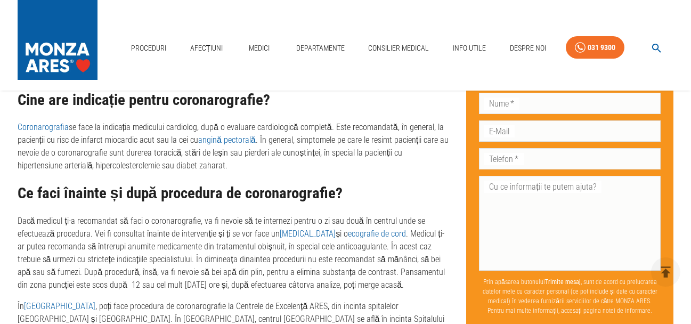
scroll to position [658, 0]
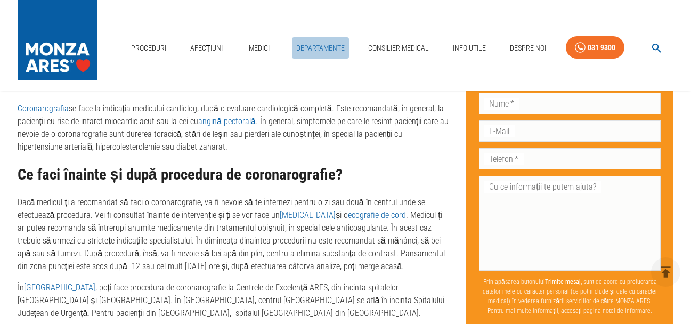
click at [321, 46] on link "Departamente" at bounding box center [320, 48] width 57 height 22
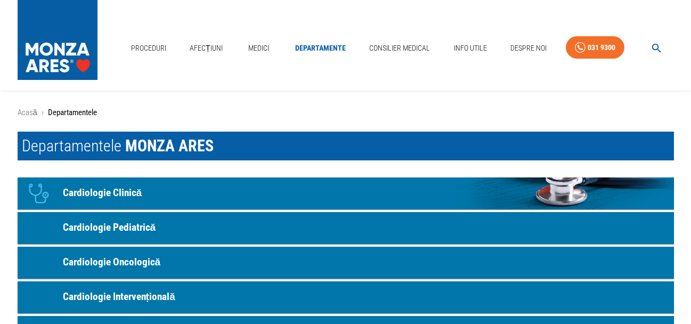
scroll to position [107, 0]
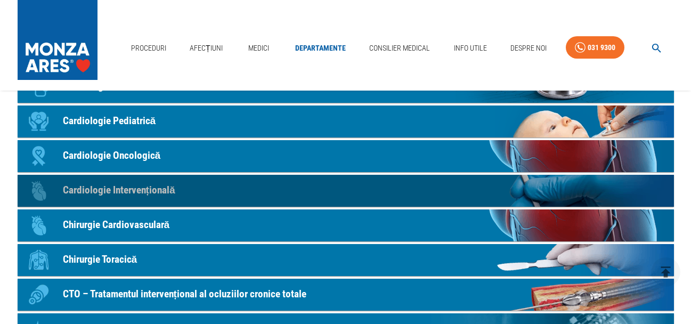
click at [132, 194] on p "Cardiologie Intervențională" at bounding box center [119, 190] width 112 height 15
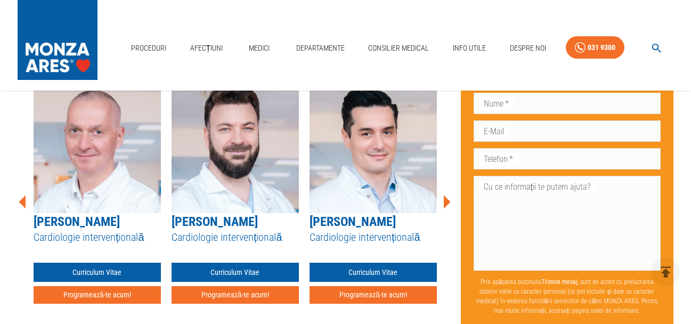
scroll to position [2163, 0]
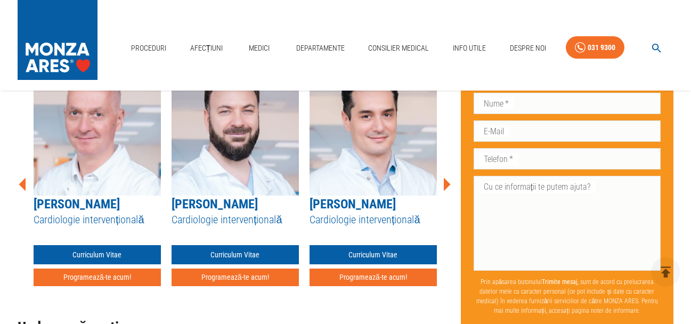
click at [443, 176] on icon at bounding box center [446, 184] width 32 height 32
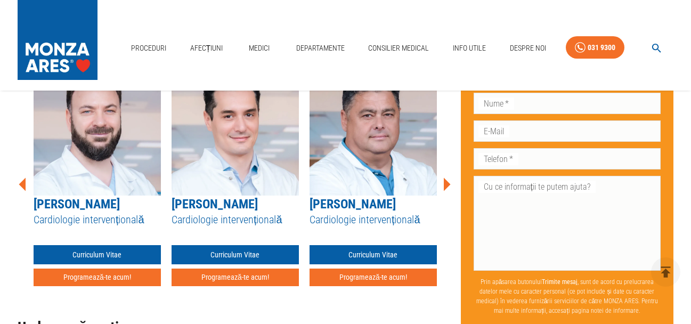
click at [443, 176] on icon at bounding box center [446, 184] width 32 height 32
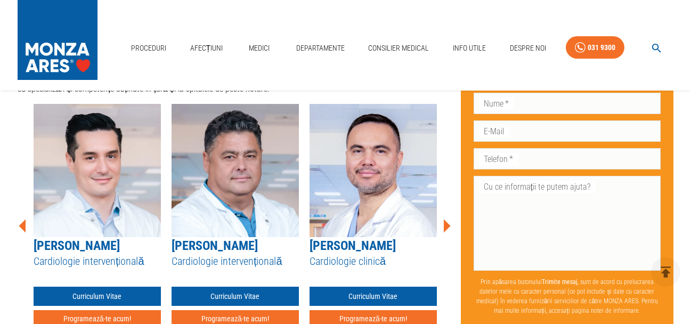
scroll to position [2110, 0]
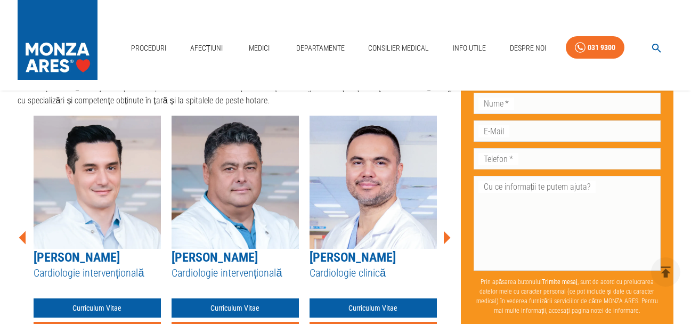
click at [446, 231] on icon at bounding box center [447, 237] width 7 height 13
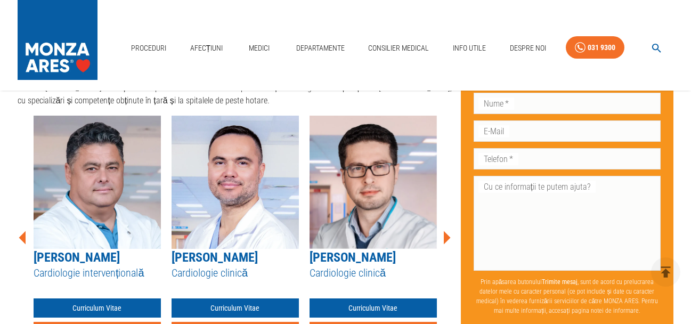
click at [446, 231] on icon at bounding box center [447, 237] width 7 height 13
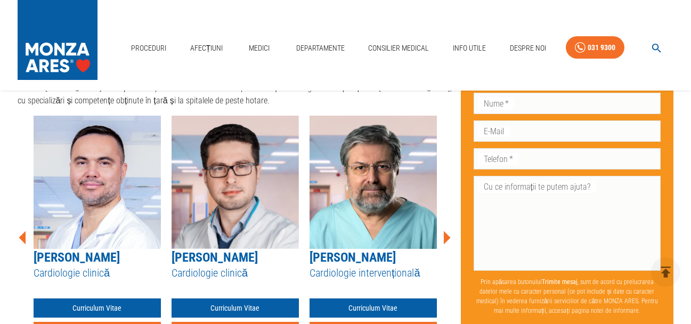
click at [446, 231] on icon at bounding box center [447, 237] width 7 height 13
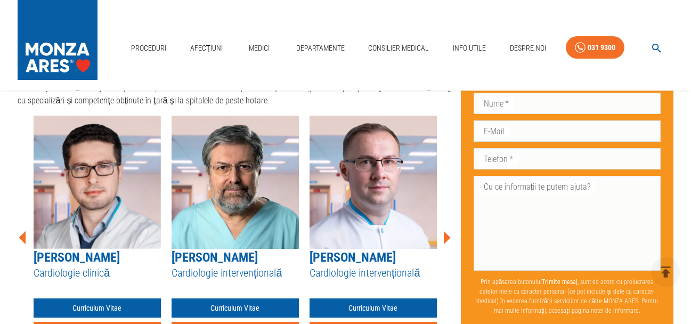
click at [446, 231] on icon at bounding box center [447, 237] width 7 height 13
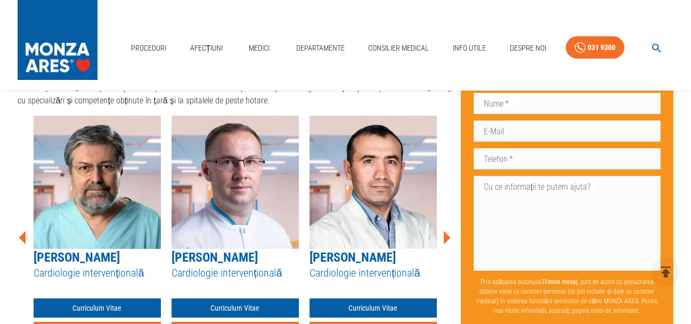
click at [446, 231] on icon at bounding box center [447, 237] width 7 height 13
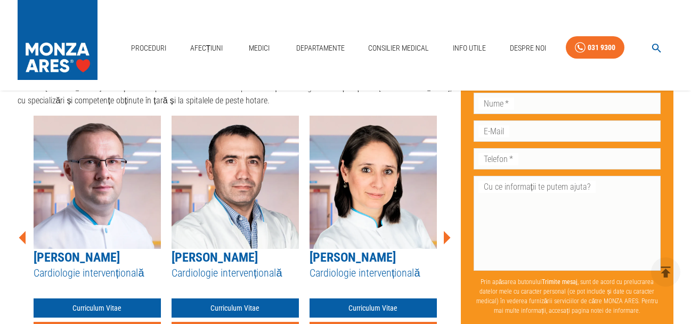
click at [446, 231] on icon at bounding box center [447, 237] width 7 height 13
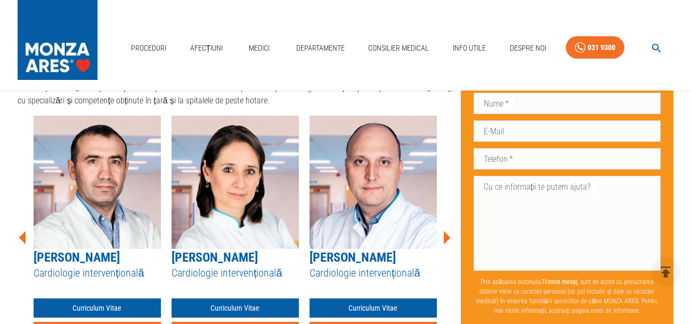
click at [446, 231] on icon at bounding box center [447, 237] width 7 height 13
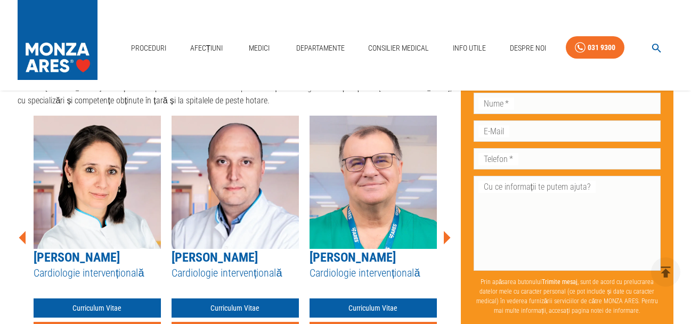
click at [446, 231] on icon at bounding box center [447, 237] width 7 height 13
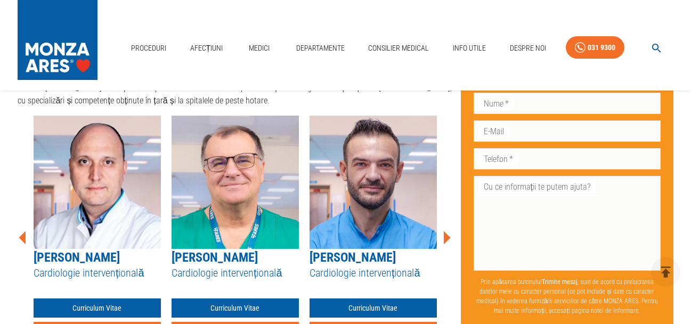
click at [446, 231] on icon at bounding box center [447, 237] width 7 height 13
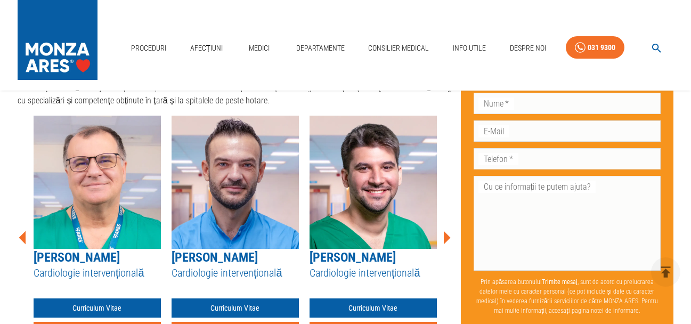
click at [446, 231] on icon at bounding box center [447, 237] width 7 height 13
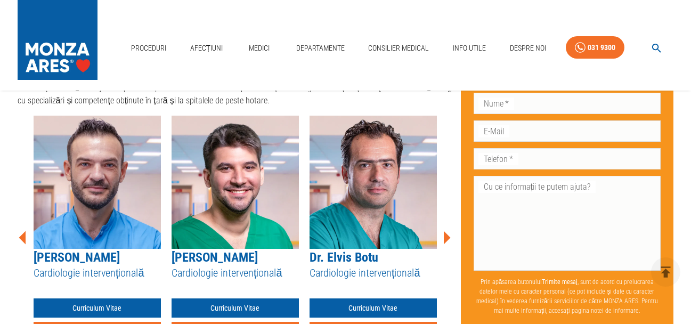
click at [446, 231] on icon at bounding box center [447, 237] width 7 height 13
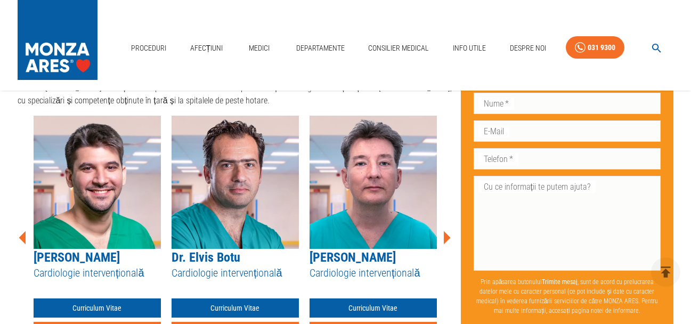
click at [446, 231] on icon at bounding box center [447, 237] width 7 height 13
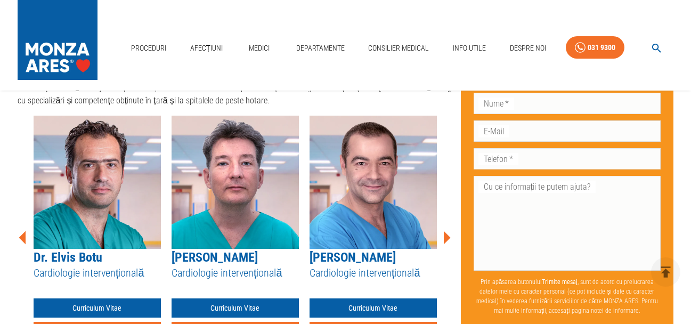
click at [446, 231] on icon at bounding box center [447, 237] width 7 height 13
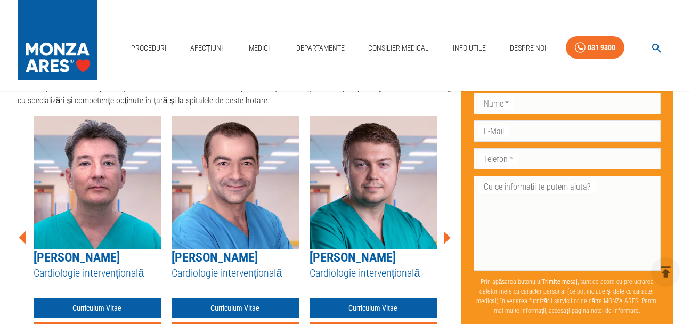
click at [446, 231] on icon at bounding box center [447, 237] width 7 height 13
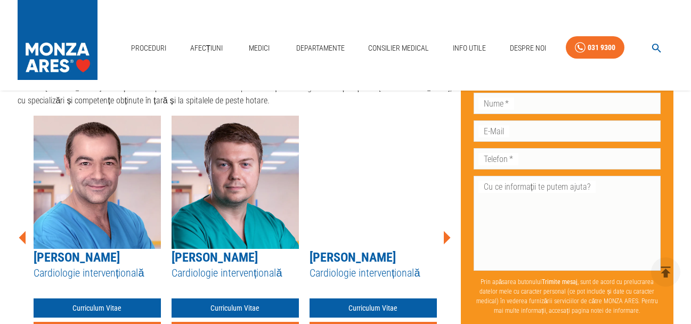
click at [446, 231] on icon at bounding box center [447, 237] width 7 height 13
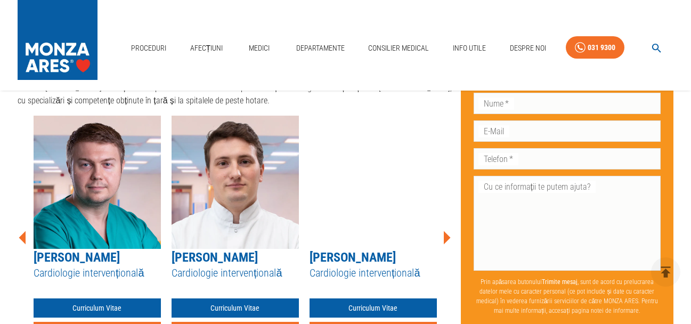
click at [446, 231] on icon at bounding box center [447, 237] width 7 height 13
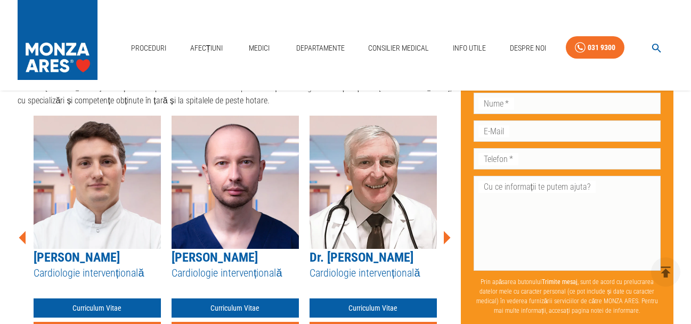
click at [446, 231] on icon at bounding box center [447, 237] width 7 height 13
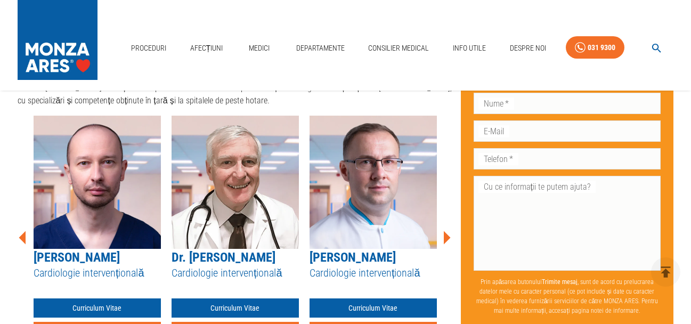
click at [446, 231] on icon at bounding box center [447, 237] width 7 height 13
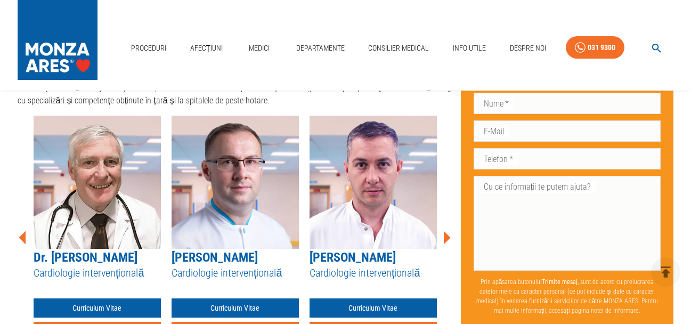
click at [446, 231] on icon at bounding box center [447, 237] width 7 height 13
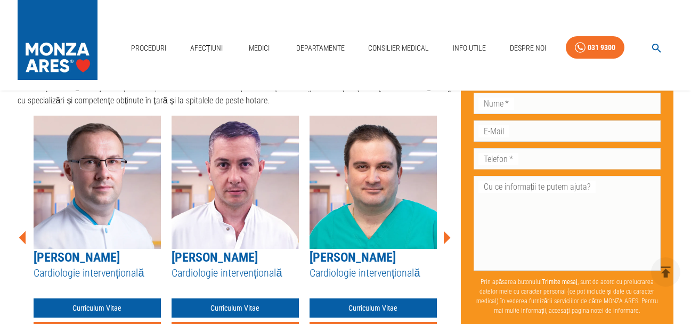
click at [446, 231] on icon at bounding box center [447, 237] width 7 height 13
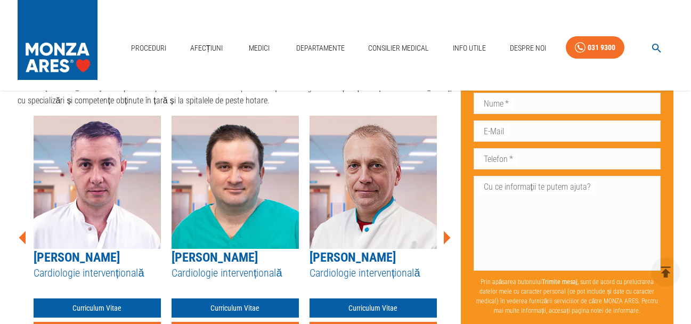
click at [446, 231] on icon at bounding box center [447, 237] width 7 height 13
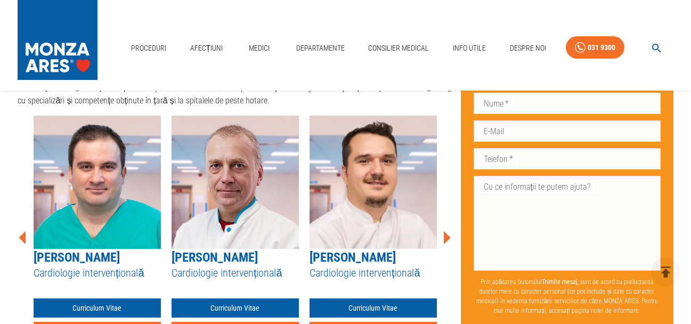
click at [446, 231] on icon at bounding box center [447, 237] width 7 height 13
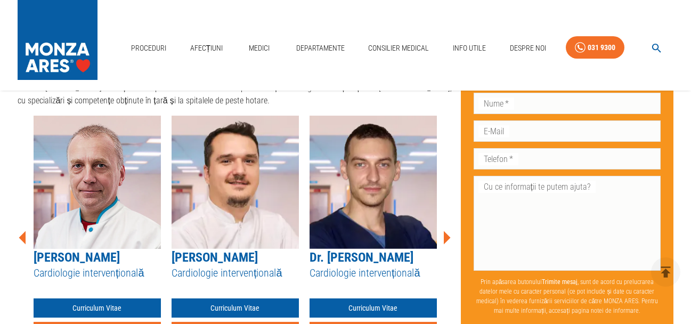
click at [446, 231] on icon at bounding box center [447, 237] width 7 height 13
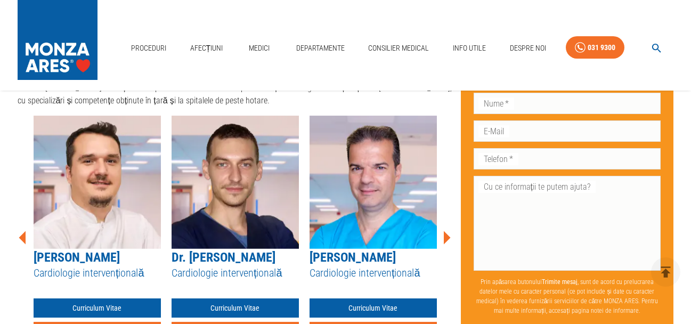
click at [446, 231] on icon at bounding box center [447, 237] width 7 height 13
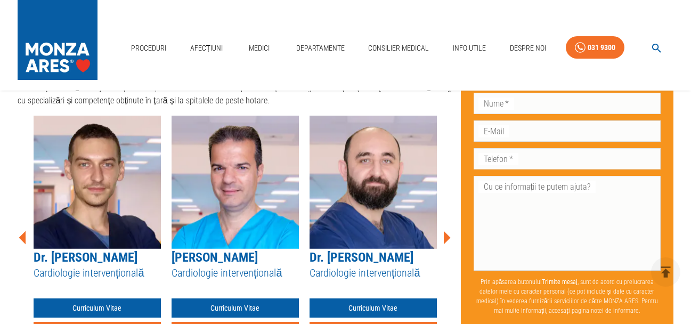
click at [446, 231] on icon at bounding box center [447, 237] width 7 height 13
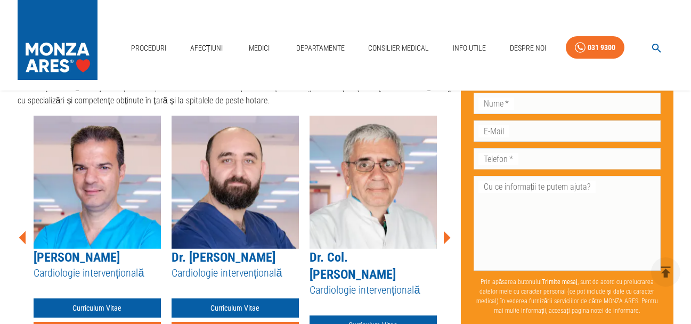
click at [446, 231] on icon at bounding box center [447, 237] width 7 height 13
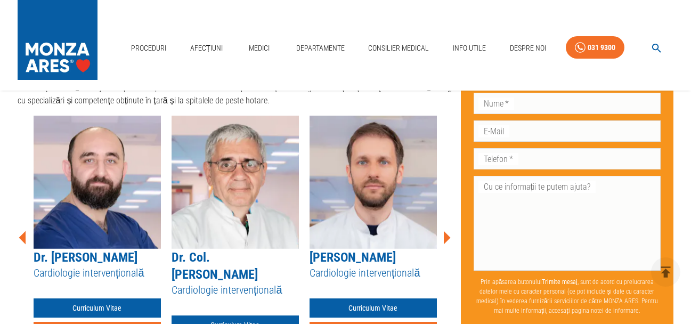
click at [446, 231] on icon at bounding box center [447, 237] width 7 height 13
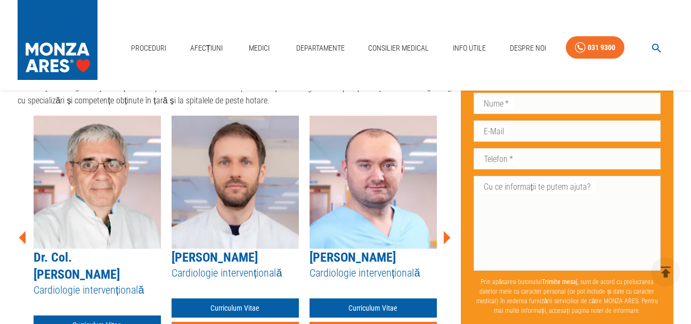
click at [446, 231] on icon at bounding box center [447, 237] width 7 height 13
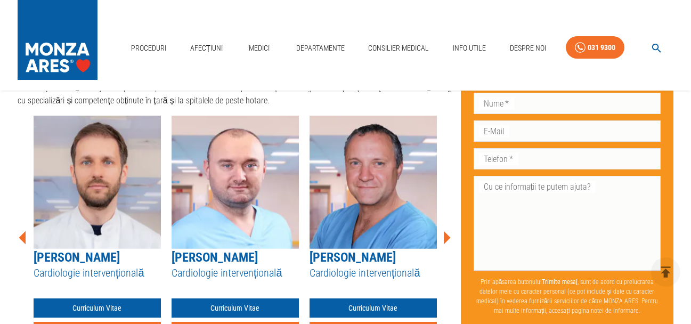
click at [446, 231] on icon at bounding box center [447, 237] width 7 height 13
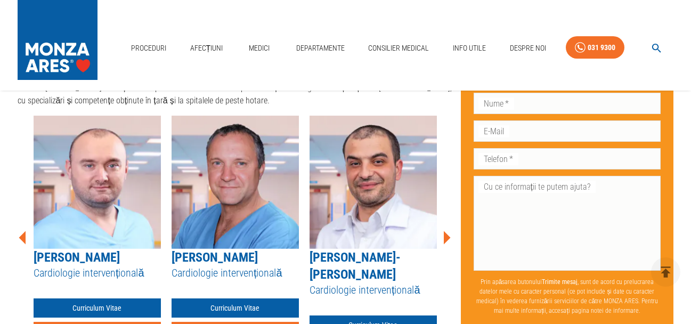
click at [446, 231] on icon at bounding box center [447, 237] width 7 height 13
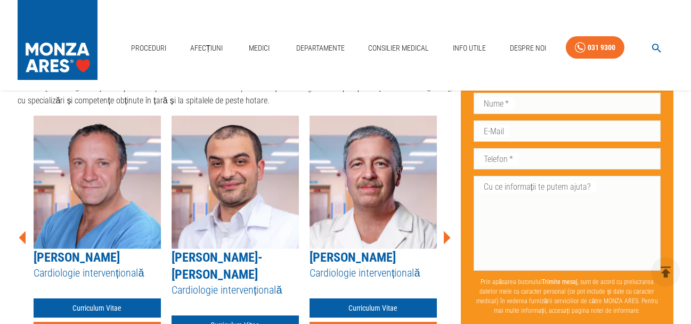
click at [446, 231] on icon at bounding box center [447, 237] width 7 height 13
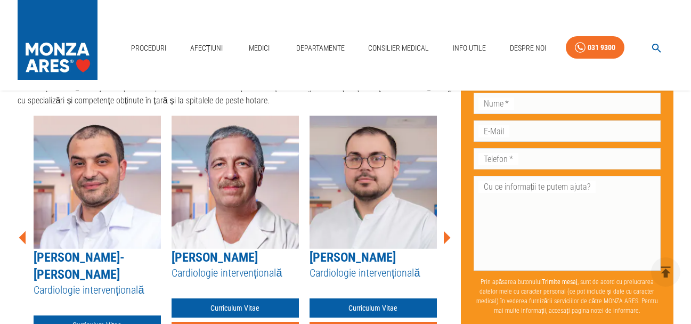
click at [446, 231] on icon at bounding box center [447, 237] width 7 height 13
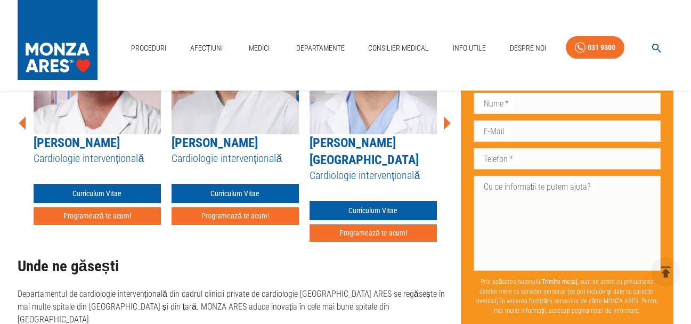
scroll to position [2216, 0]
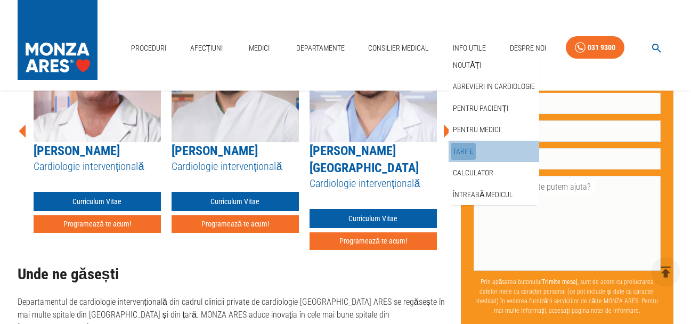
click at [465, 149] on link "Tarife" at bounding box center [463, 152] width 25 height 18
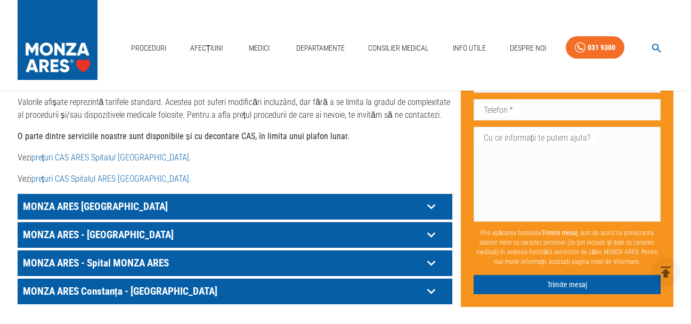
scroll to position [586, 0]
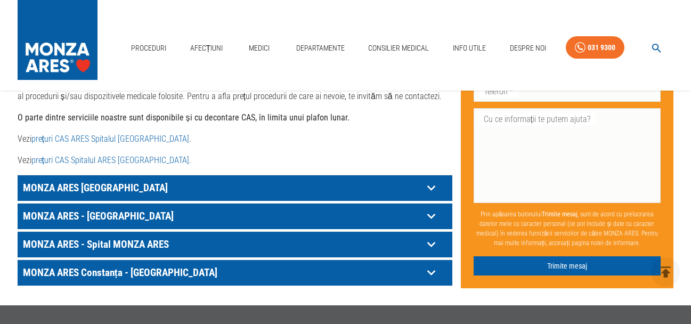
click at [427, 196] on icon at bounding box center [431, 187] width 17 height 17
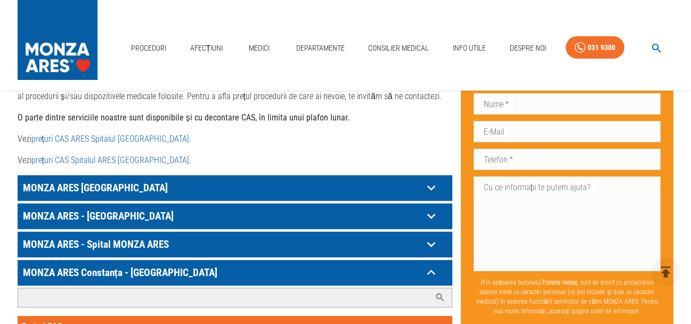
click at [182, 288] on input "Caută investigație/procedură..." at bounding box center [224, 297] width 412 height 19
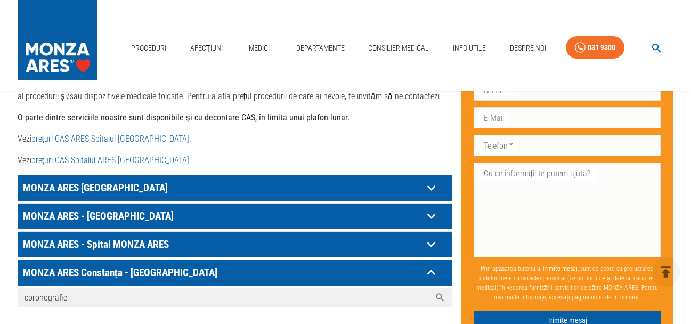
click at [89, 288] on input "coronografie" at bounding box center [224, 297] width 412 height 19
type input "coronografie cardiaca"
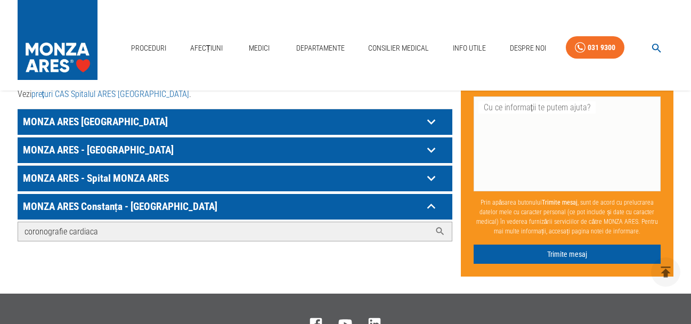
scroll to position [746, 0]
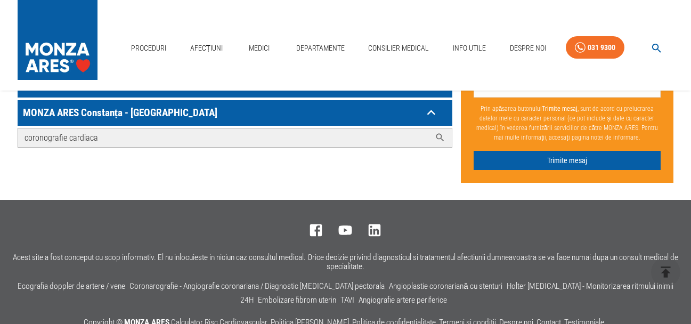
click at [109, 128] on input "coronografie cardiaca" at bounding box center [224, 137] width 412 height 19
click at [438, 134] on icon at bounding box center [440, 138] width 8 height 8
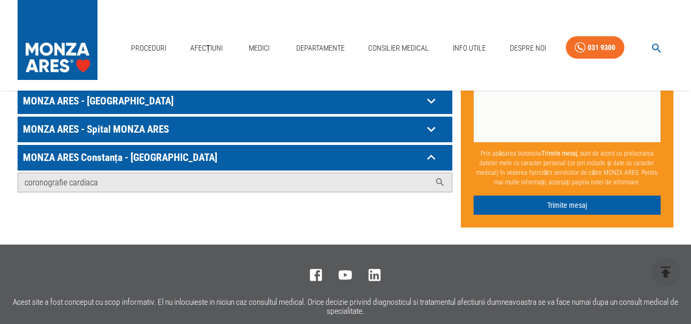
scroll to position [639, 0]
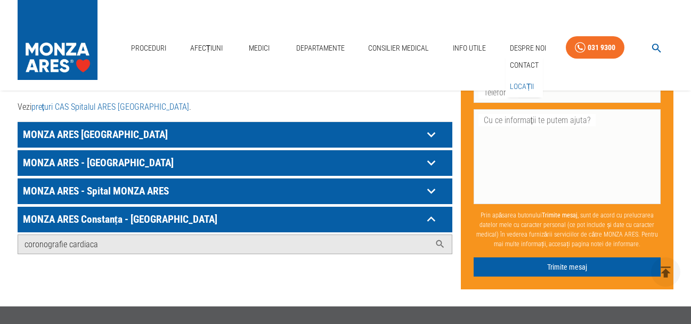
click at [516, 85] on link "Locații" at bounding box center [522, 87] width 29 height 18
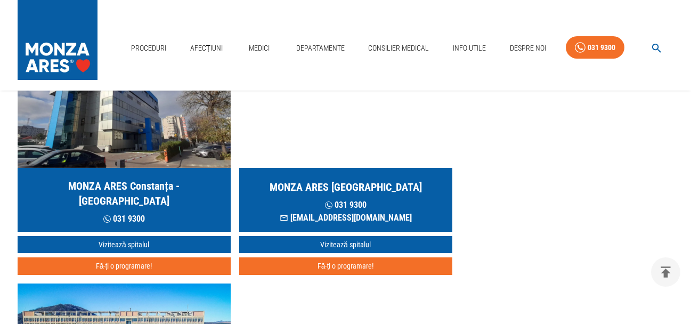
scroll to position [1118, 0]
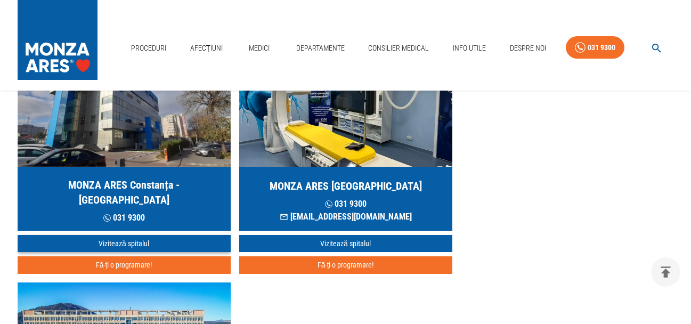
click at [138, 235] on link "Vizitează spitalul" at bounding box center [124, 244] width 213 height 18
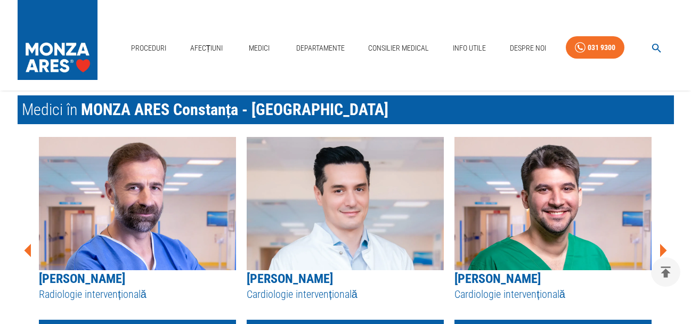
scroll to position [1331, 0]
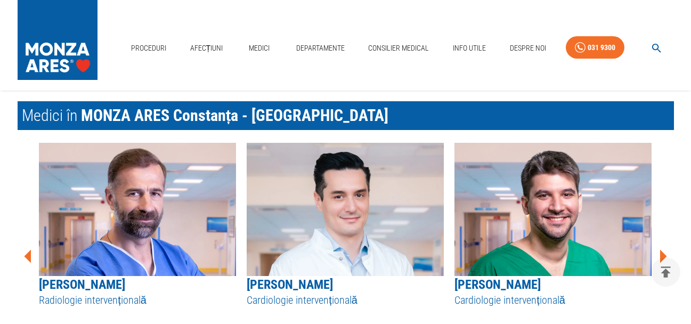
click at [665, 240] on icon at bounding box center [663, 256] width 32 height 32
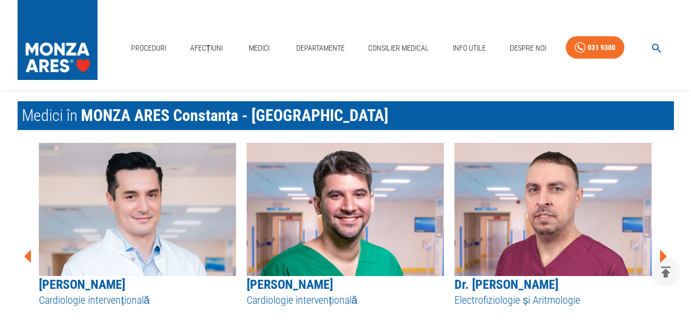
click at [663, 240] on icon at bounding box center [663, 256] width 32 height 32
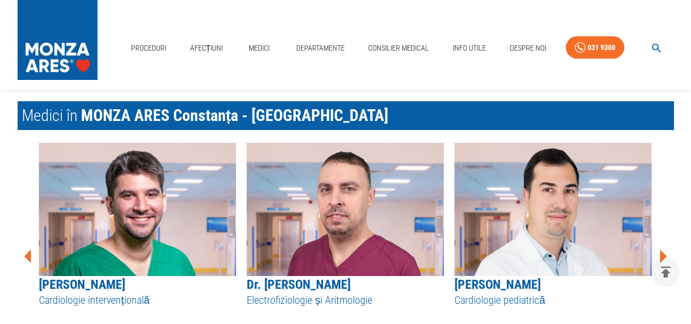
click at [663, 240] on icon at bounding box center [663, 256] width 32 height 32
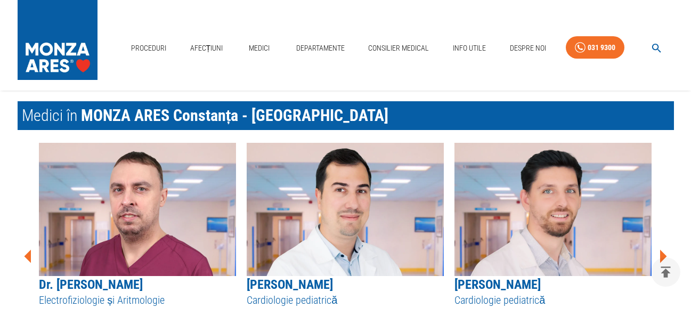
click at [663, 240] on icon at bounding box center [663, 256] width 32 height 32
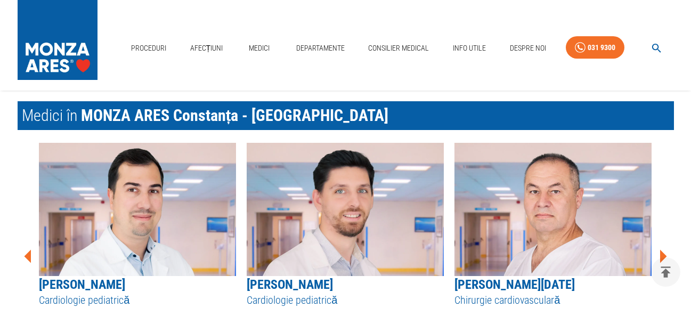
click at [663, 240] on icon at bounding box center [663, 256] width 32 height 32
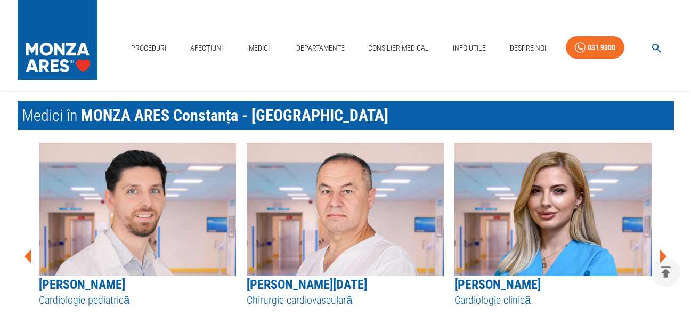
click at [663, 240] on icon at bounding box center [663, 256] width 32 height 32
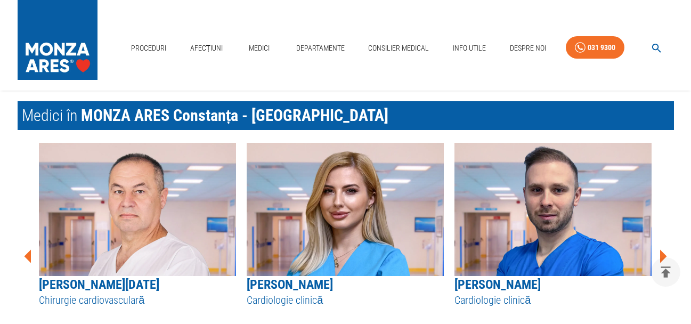
click at [663, 240] on icon at bounding box center [663, 256] width 32 height 32
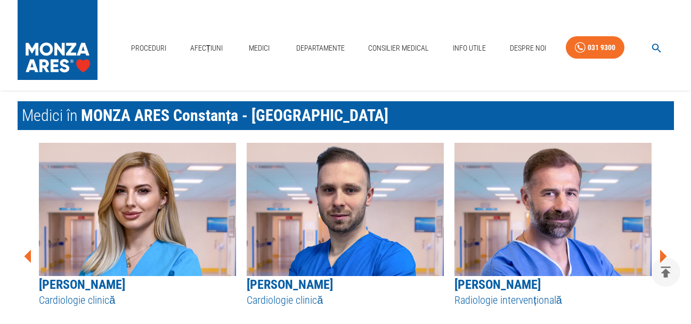
click at [663, 240] on icon at bounding box center [663, 256] width 32 height 32
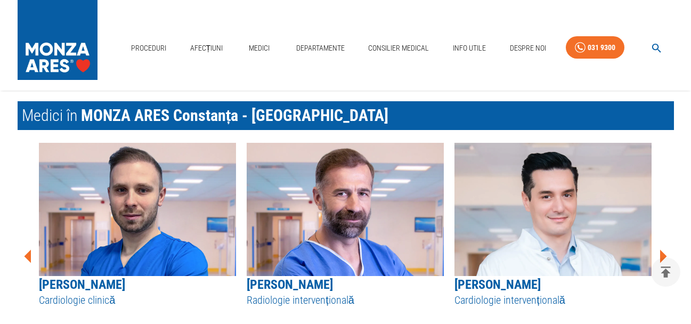
click at [663, 240] on icon at bounding box center [663, 256] width 32 height 32
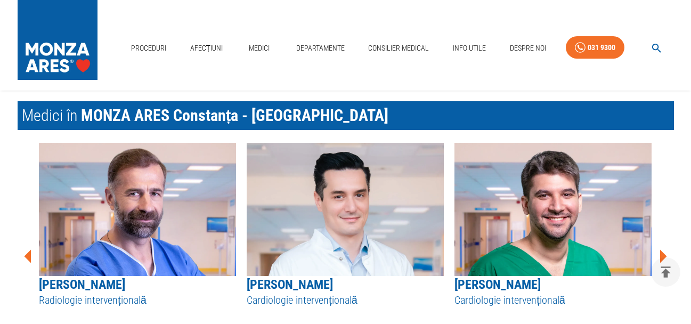
click at [663, 240] on icon at bounding box center [663, 256] width 32 height 32
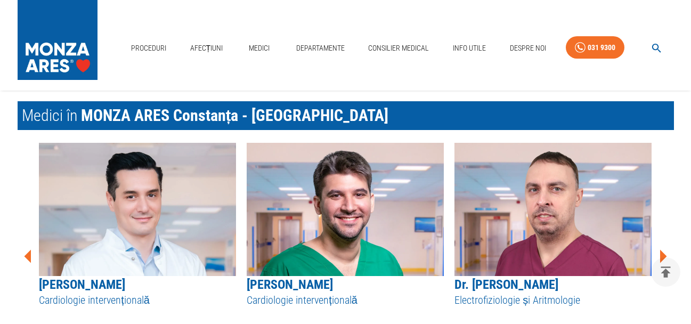
click at [663, 240] on icon at bounding box center [663, 256] width 32 height 32
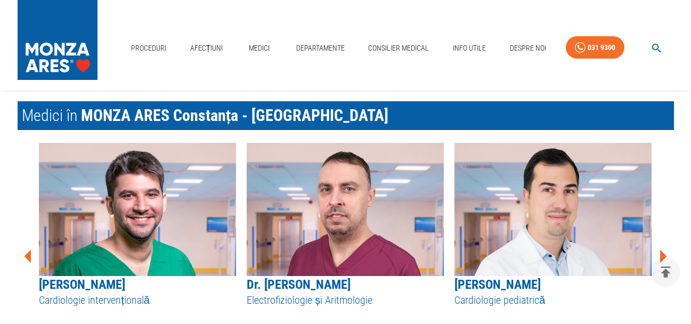
click at [28, 240] on icon at bounding box center [28, 256] width 32 height 32
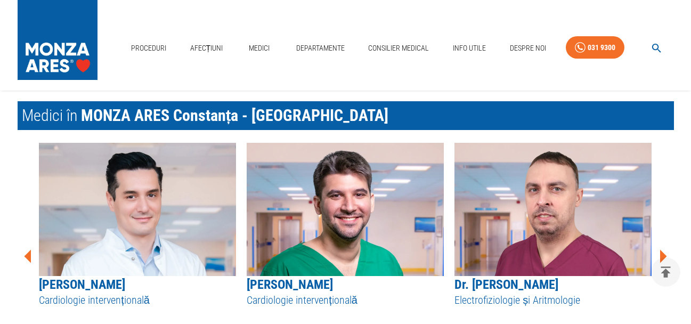
click at [28, 240] on icon at bounding box center [28, 256] width 32 height 32
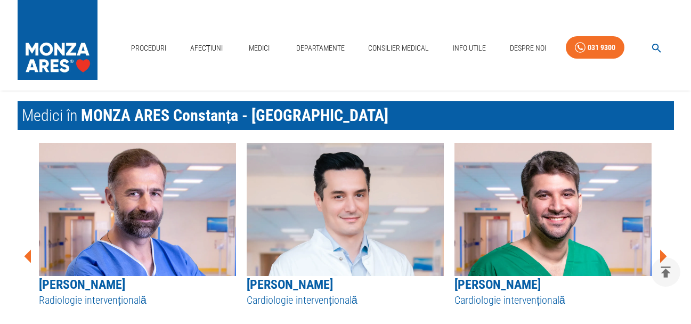
click at [28, 240] on icon at bounding box center [28, 256] width 32 height 32
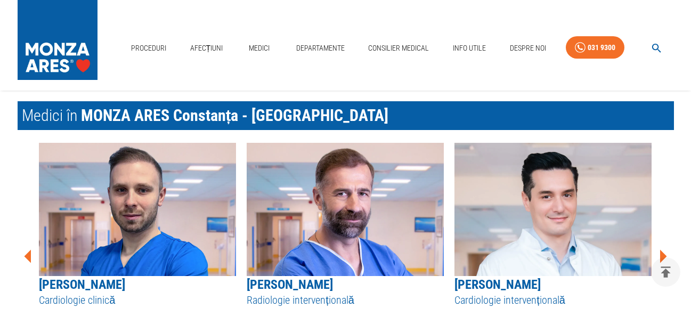
click at [28, 240] on icon at bounding box center [28, 256] width 32 height 32
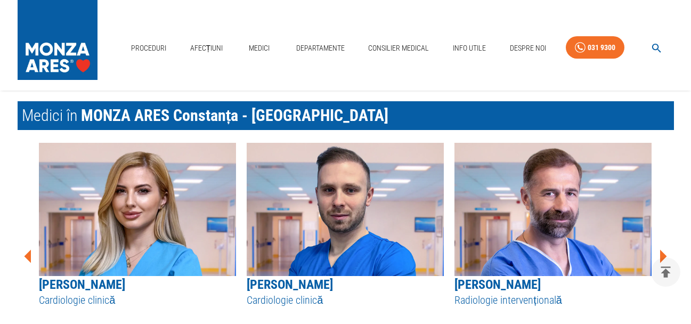
click at [28, 240] on icon at bounding box center [28, 256] width 32 height 32
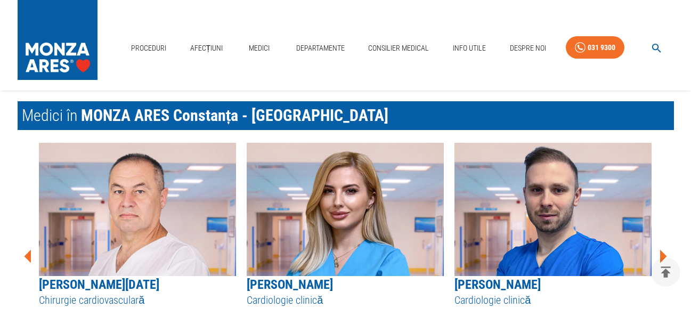
click at [28, 240] on icon at bounding box center [28, 256] width 32 height 32
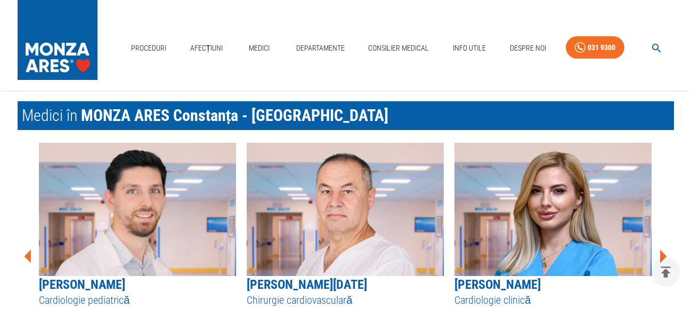
click at [28, 240] on icon at bounding box center [28, 256] width 32 height 32
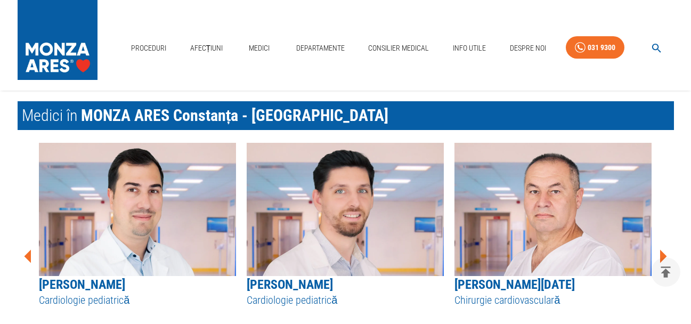
click at [28, 240] on icon at bounding box center [28, 256] width 32 height 32
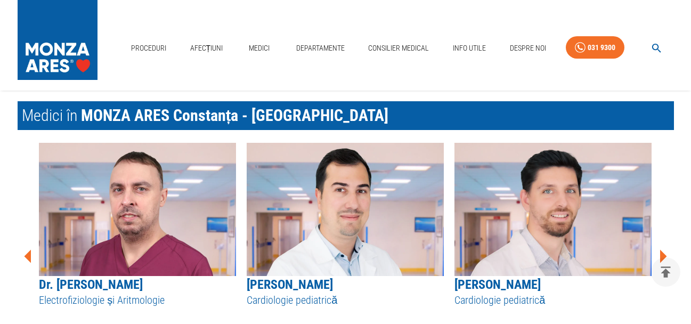
click at [28, 240] on icon at bounding box center [28, 256] width 32 height 32
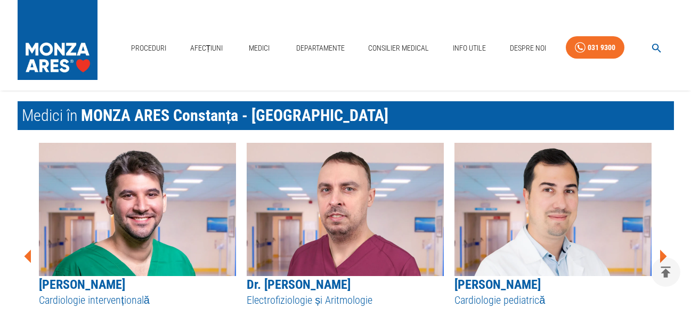
click at [28, 240] on icon at bounding box center [28, 256] width 32 height 32
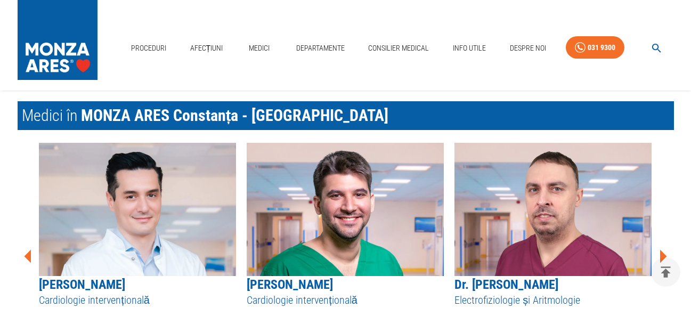
click at [28, 240] on icon at bounding box center [28, 256] width 32 height 32
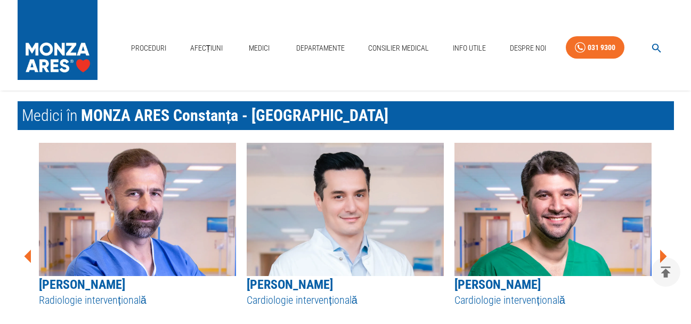
click at [28, 240] on icon at bounding box center [28, 256] width 32 height 32
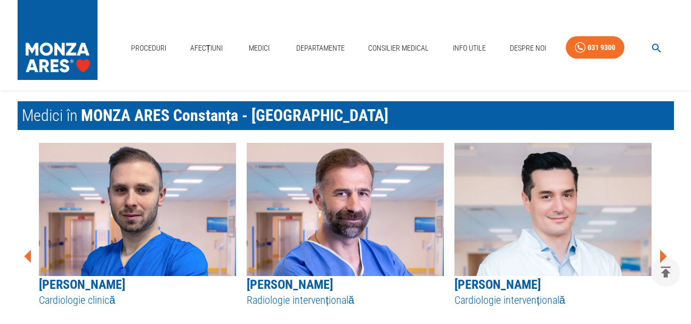
click at [28, 240] on icon at bounding box center [28, 256] width 32 height 32
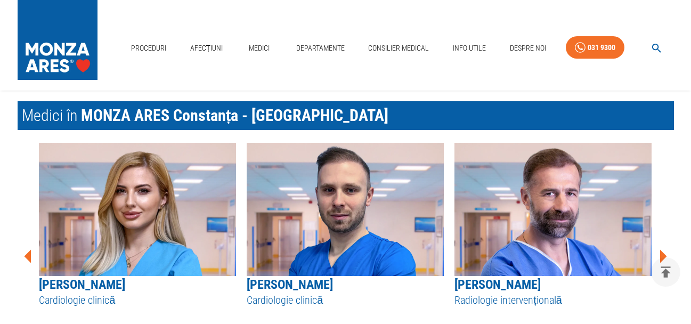
click at [28, 240] on icon at bounding box center [28, 256] width 32 height 32
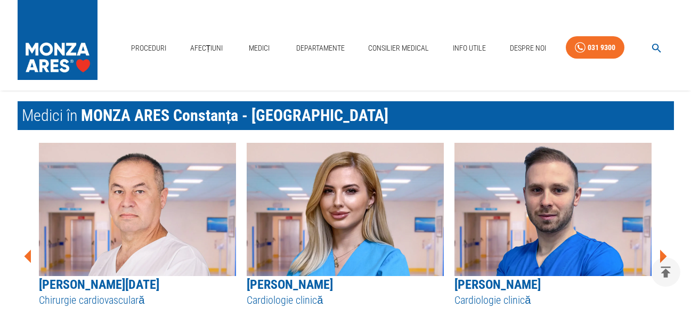
click at [663, 250] on icon at bounding box center [663, 256] width 7 height 13
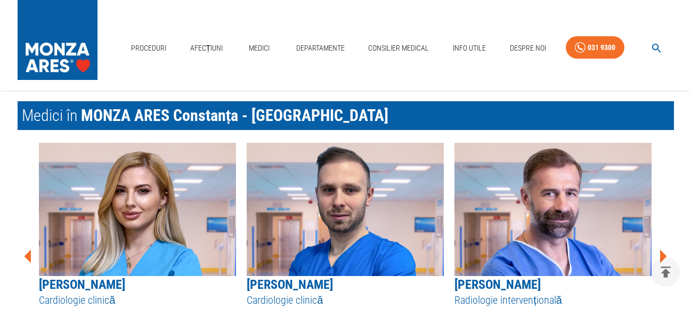
click at [663, 250] on icon at bounding box center [663, 256] width 7 height 13
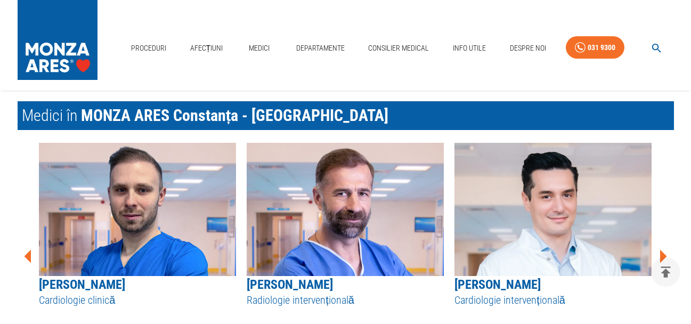
click at [662, 250] on icon at bounding box center [663, 256] width 7 height 13
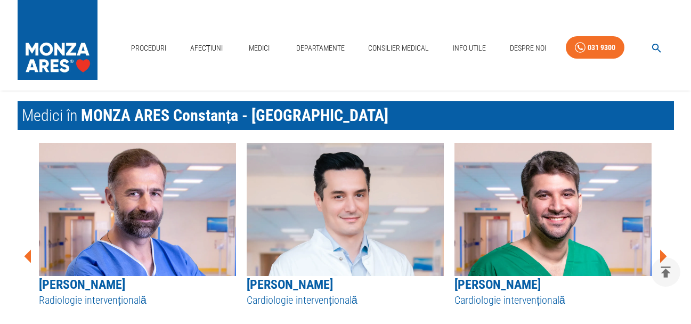
click at [662, 250] on icon at bounding box center [663, 256] width 7 height 13
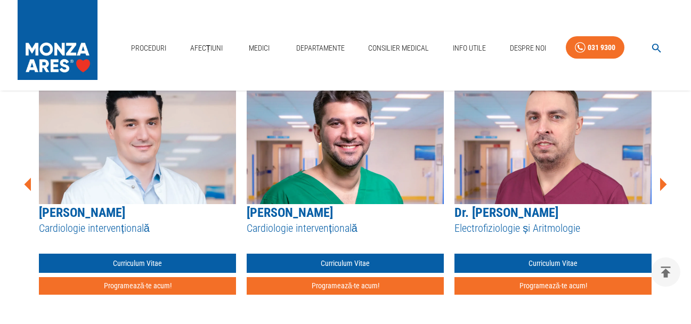
scroll to position [1385, 0]
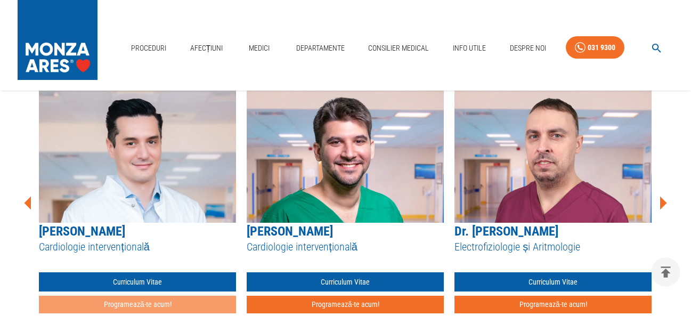
click at [152, 296] on button "Programează-te acum!" at bounding box center [137, 305] width 197 height 18
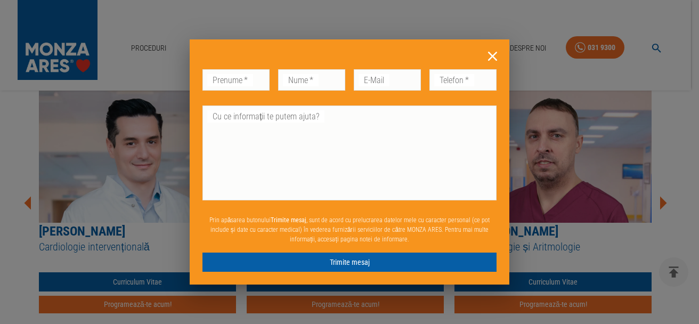
click at [488, 54] on icon at bounding box center [492, 56] width 17 height 17
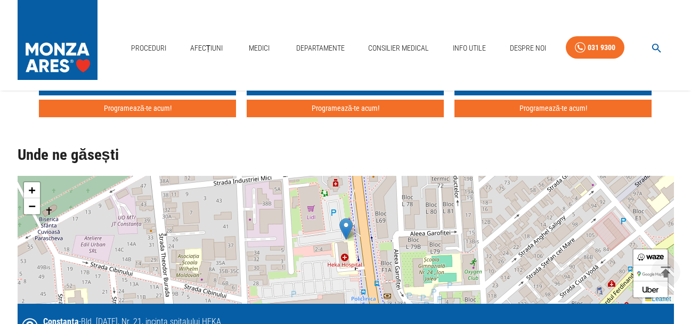
scroll to position [1598, 0]
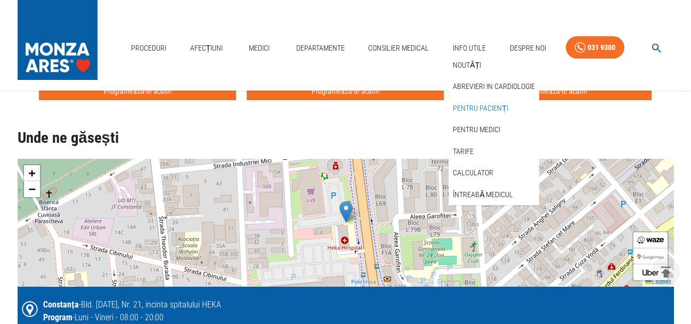
click at [474, 106] on link "Pentru pacienți" at bounding box center [481, 109] width 60 height 18
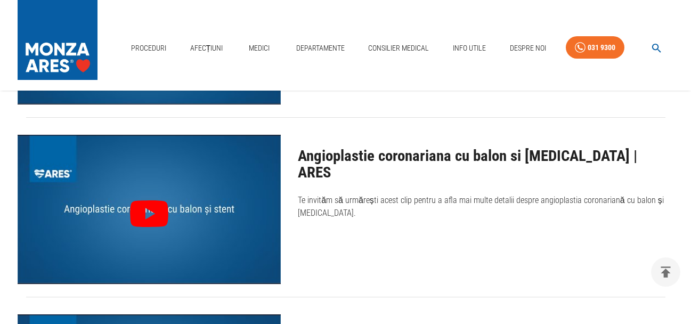
scroll to position [2663, 0]
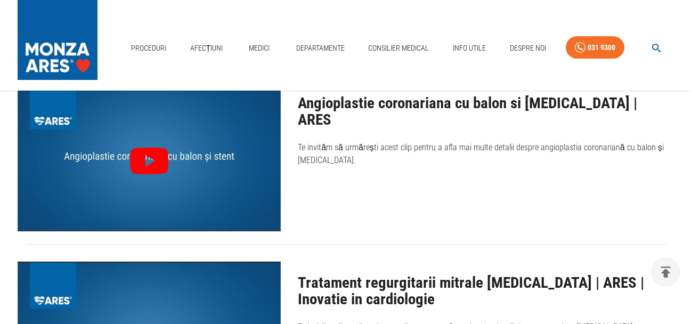
click at [148, 158] on icon at bounding box center [149, 161] width 46 height 46
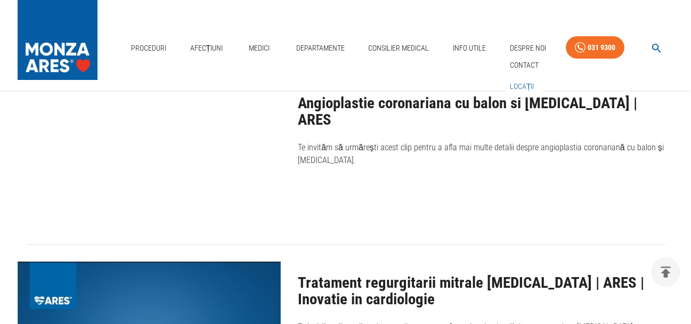
click at [522, 88] on link "Locații" at bounding box center [522, 87] width 29 height 18
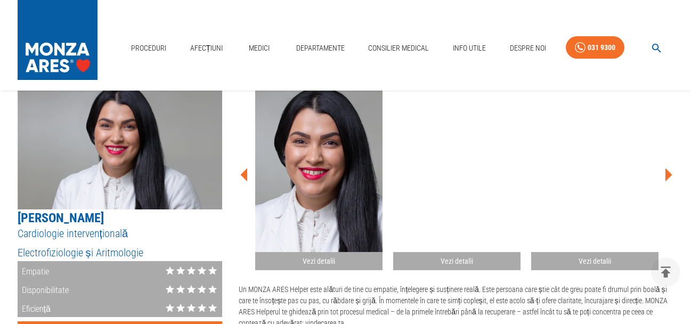
scroll to position [1598, 0]
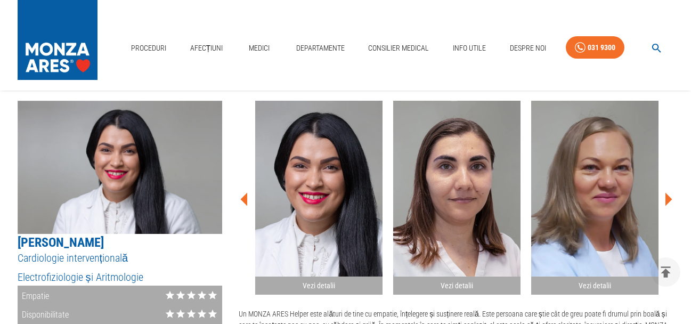
click at [663, 183] on icon at bounding box center [668, 199] width 32 height 32
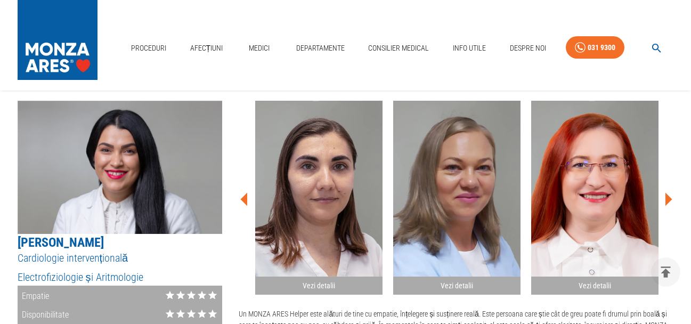
click at [663, 183] on icon at bounding box center [668, 199] width 32 height 32
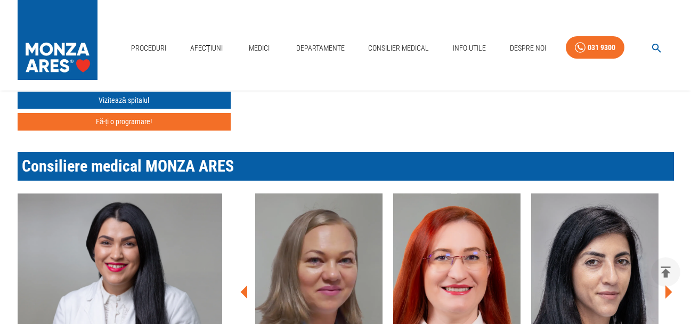
scroll to position [1545, 0]
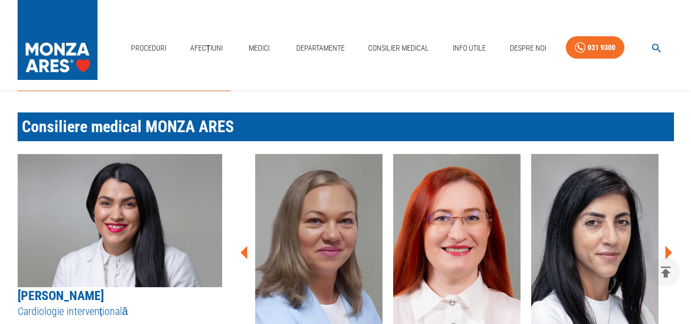
click at [665, 236] on icon at bounding box center [668, 252] width 32 height 32
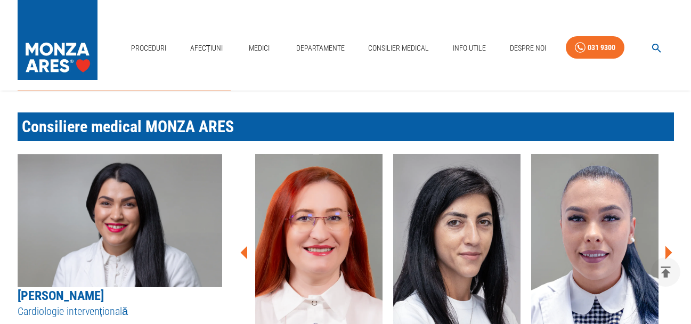
click at [665, 236] on icon at bounding box center [668, 252] width 32 height 32
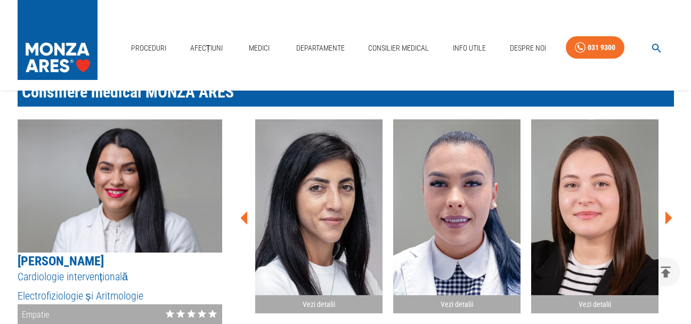
scroll to position [1598, 0]
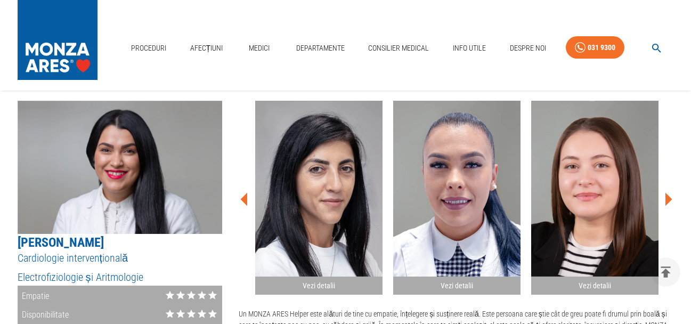
click at [623, 201] on img "button" at bounding box center [594, 189] width 127 height 176
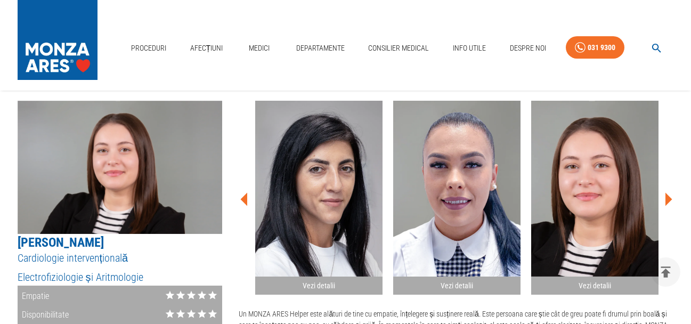
click at [490, 197] on img "button" at bounding box center [456, 189] width 127 height 176
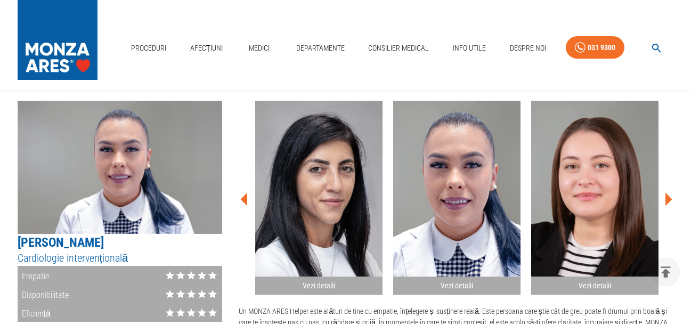
click at [336, 202] on img "button" at bounding box center [318, 189] width 127 height 176
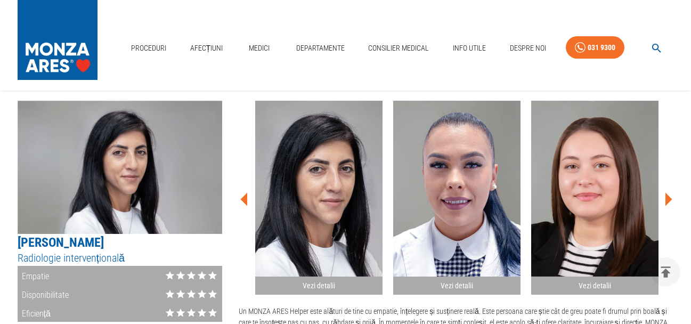
click at [242, 193] on icon at bounding box center [243, 199] width 7 height 13
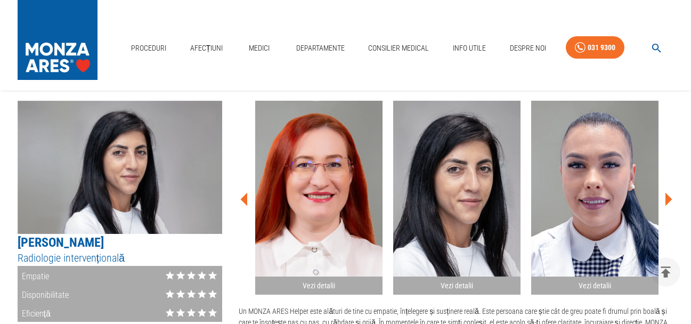
click at [313, 198] on img "button" at bounding box center [318, 189] width 127 height 176
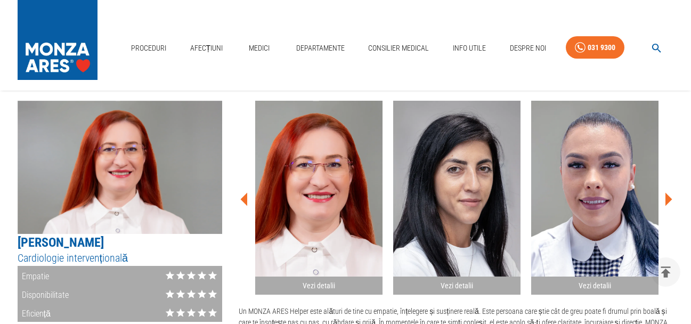
click at [241, 186] on icon at bounding box center [244, 199] width 32 height 32
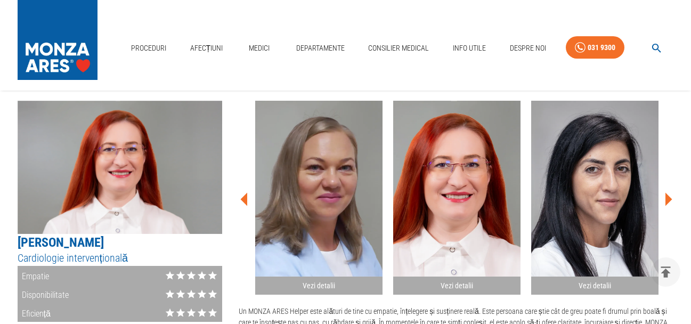
click at [322, 200] on img "button" at bounding box center [318, 189] width 127 height 176
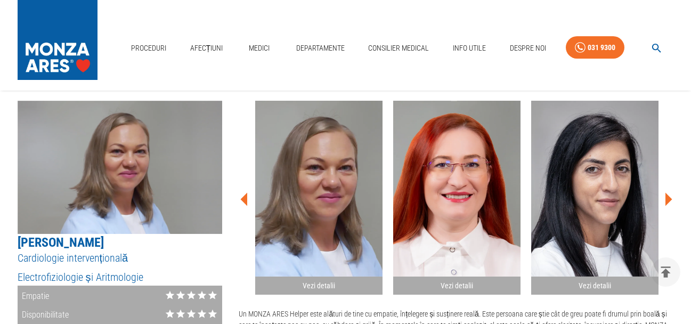
click at [241, 193] on icon at bounding box center [243, 199] width 7 height 13
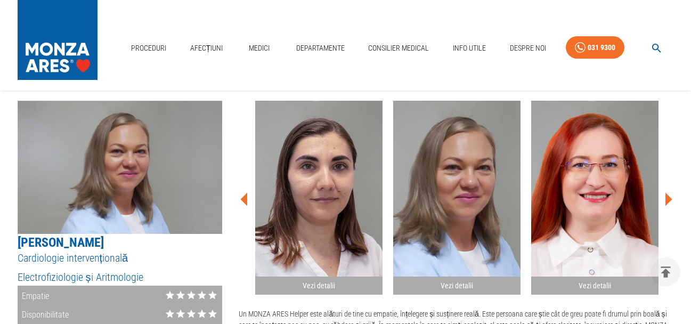
click at [304, 202] on img "button" at bounding box center [318, 189] width 127 height 176
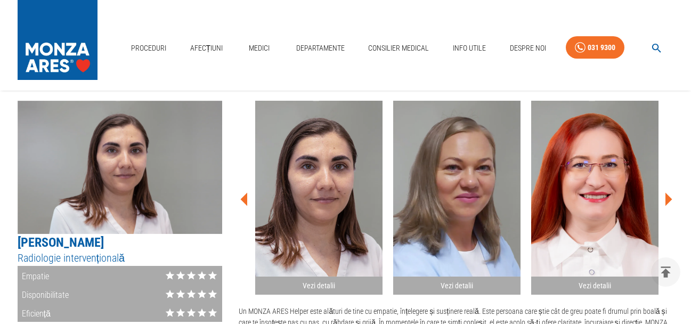
click at [243, 193] on icon at bounding box center [243, 199] width 7 height 13
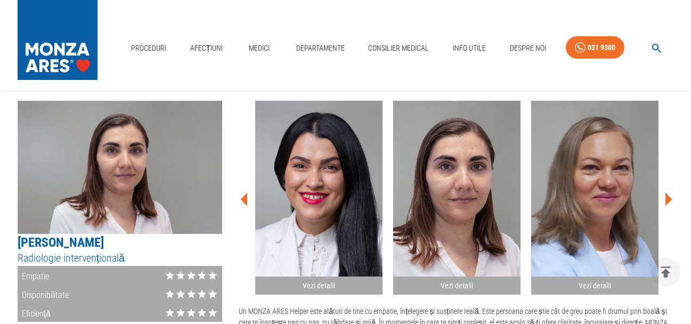
click at [311, 207] on img "button" at bounding box center [318, 189] width 127 height 176
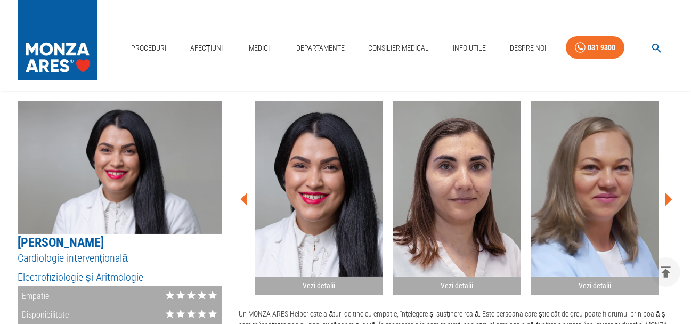
click at [241, 185] on icon at bounding box center [244, 199] width 32 height 32
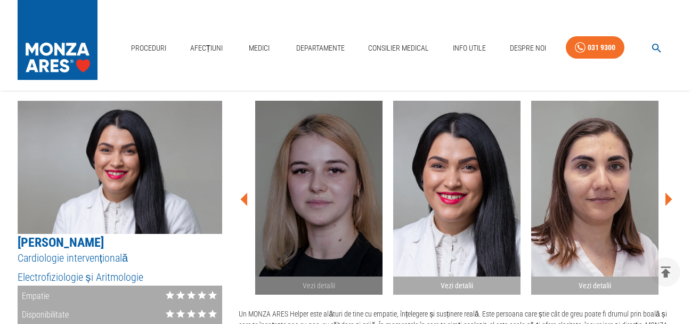
click at [346, 197] on img "button" at bounding box center [318, 189] width 127 height 176
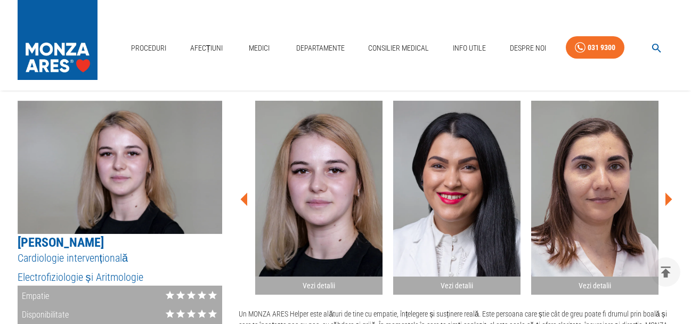
click at [243, 193] on icon at bounding box center [243, 199] width 7 height 13
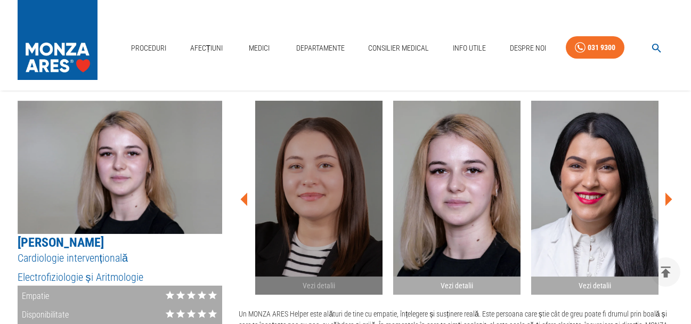
click at [303, 200] on img "button" at bounding box center [318, 189] width 127 height 176
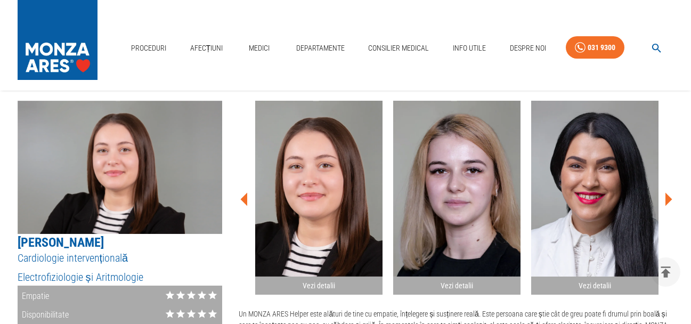
click at [241, 187] on icon at bounding box center [244, 199] width 32 height 32
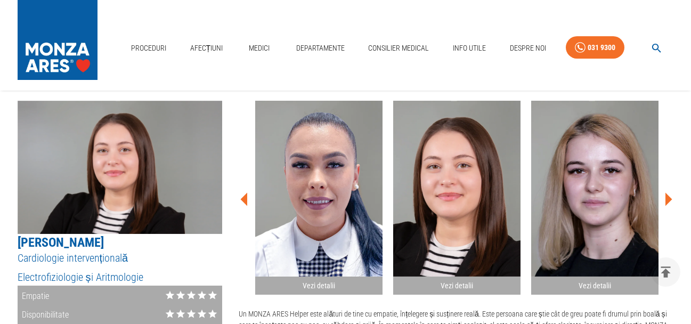
click at [329, 205] on img "button" at bounding box center [318, 189] width 127 height 176
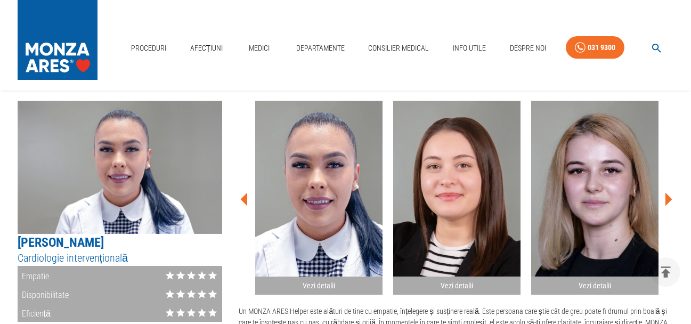
click at [242, 193] on icon at bounding box center [243, 199] width 7 height 13
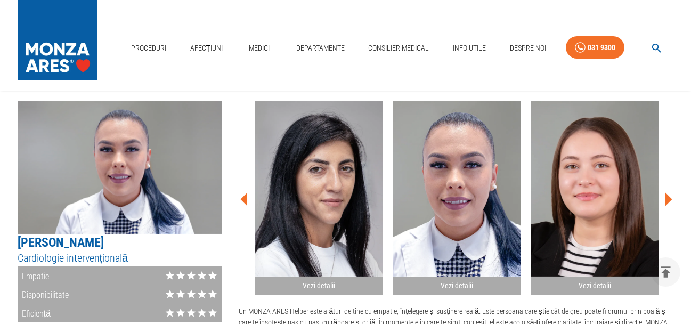
click at [307, 194] on img "button" at bounding box center [318, 189] width 127 height 176
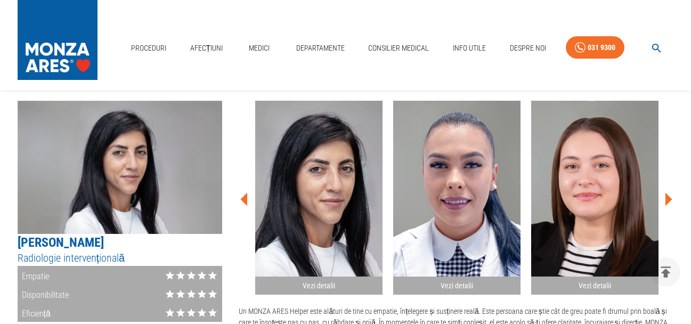
click at [242, 184] on icon at bounding box center [244, 199] width 32 height 32
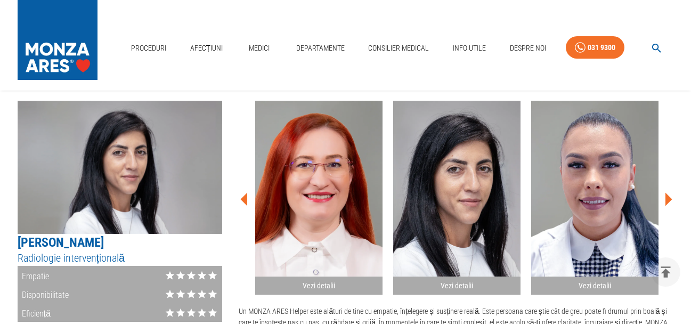
click at [293, 189] on img "button" at bounding box center [318, 189] width 127 height 176
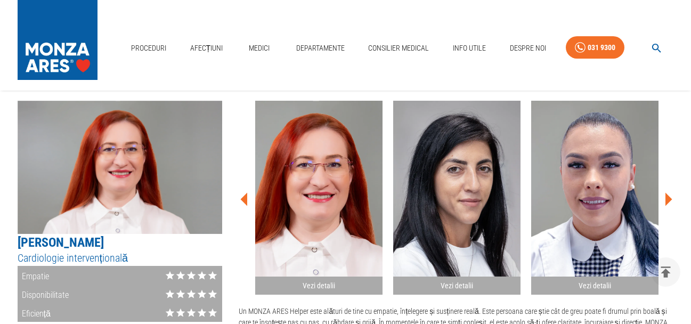
click at [247, 193] on icon at bounding box center [243, 199] width 7 height 13
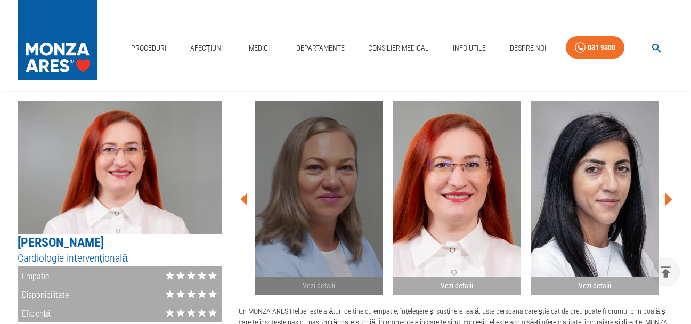
click at [318, 201] on img "button" at bounding box center [318, 189] width 127 height 176
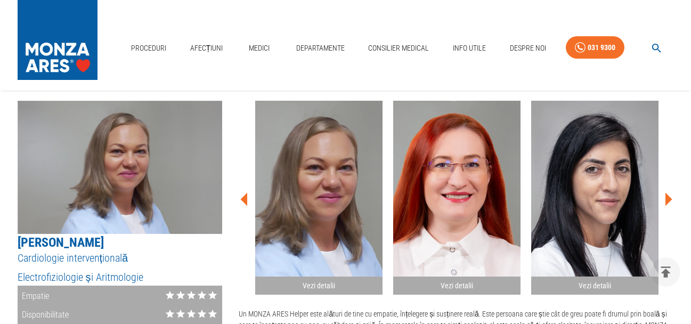
click at [246, 193] on icon at bounding box center [243, 199] width 7 height 13
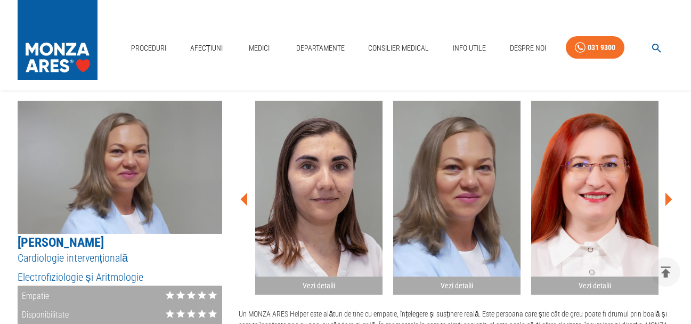
click at [306, 197] on img "button" at bounding box center [318, 189] width 127 height 176
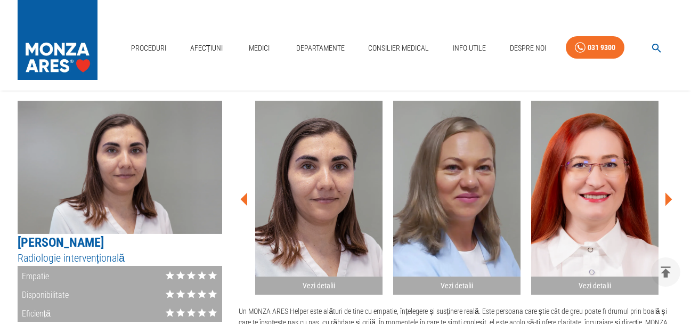
click at [246, 193] on icon at bounding box center [243, 199] width 7 height 13
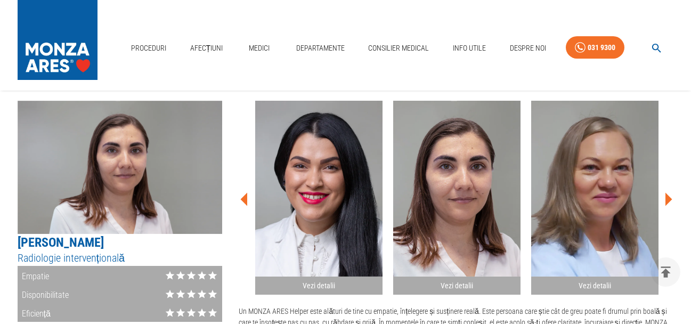
click at [306, 197] on img "button" at bounding box center [318, 189] width 127 height 176
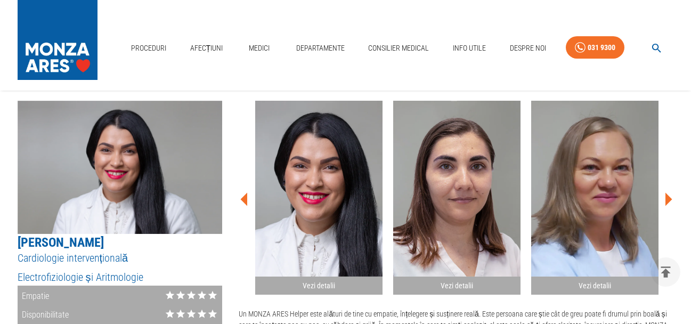
click at [660, 184] on icon at bounding box center [668, 199] width 32 height 32
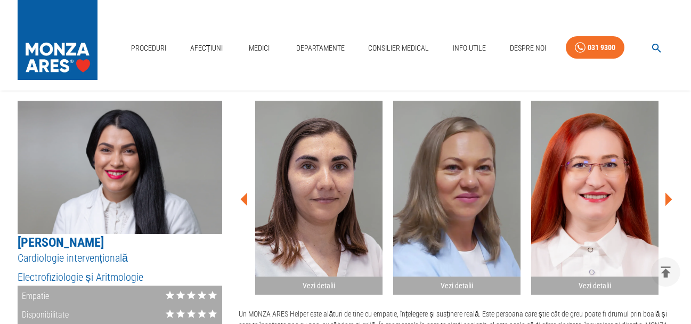
click at [660, 184] on icon at bounding box center [668, 199] width 32 height 32
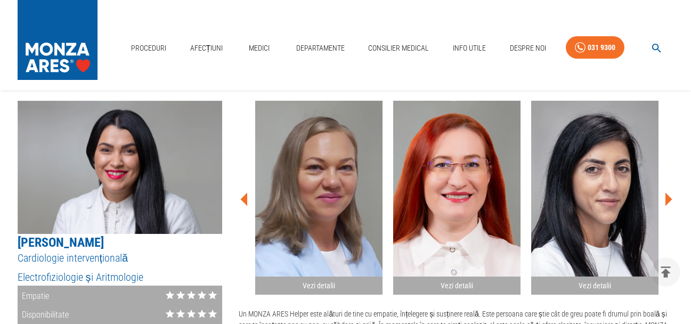
click at [660, 184] on icon at bounding box center [668, 199] width 32 height 32
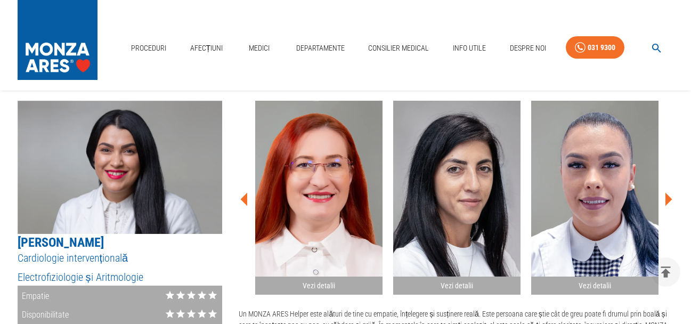
click at [660, 183] on icon at bounding box center [668, 199] width 32 height 32
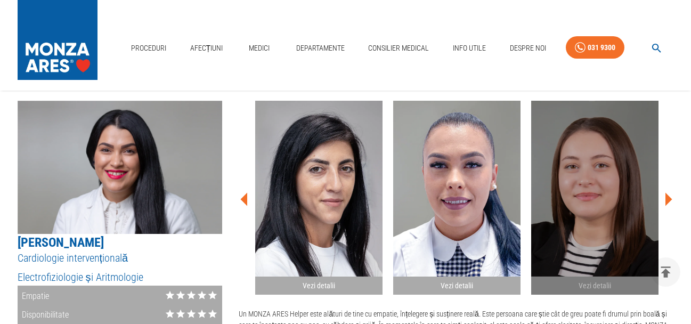
click at [620, 187] on img "button" at bounding box center [594, 189] width 127 height 176
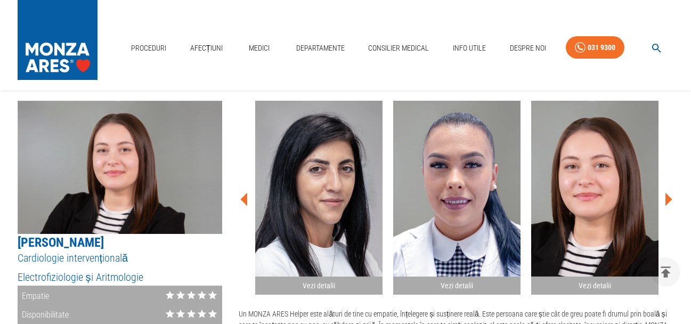
click at [670, 193] on icon at bounding box center [668, 199] width 7 height 13
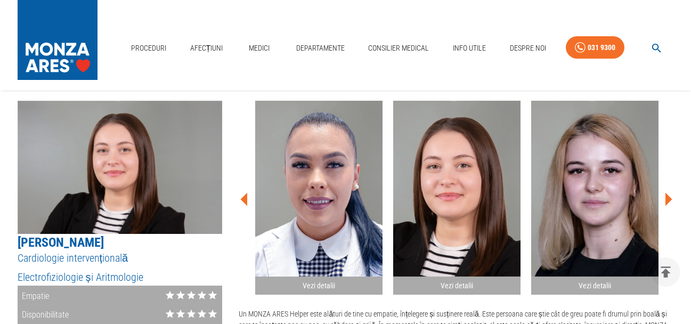
click at [592, 189] on img "button" at bounding box center [594, 189] width 127 height 176
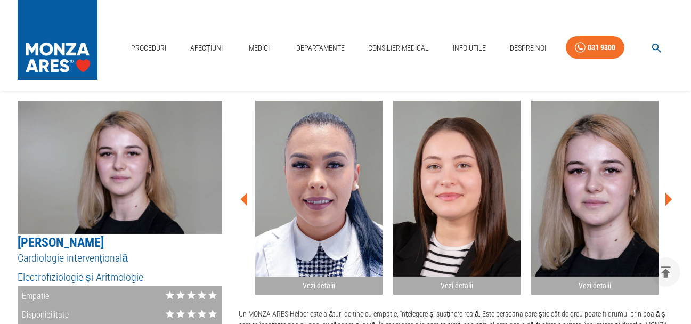
click at [667, 193] on icon at bounding box center [668, 199] width 7 height 13
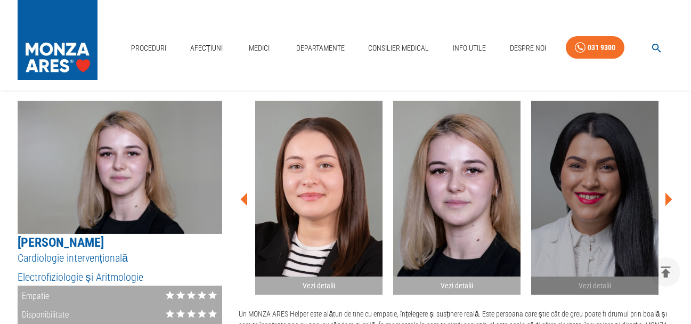
click at [615, 194] on img "button" at bounding box center [594, 189] width 127 height 176
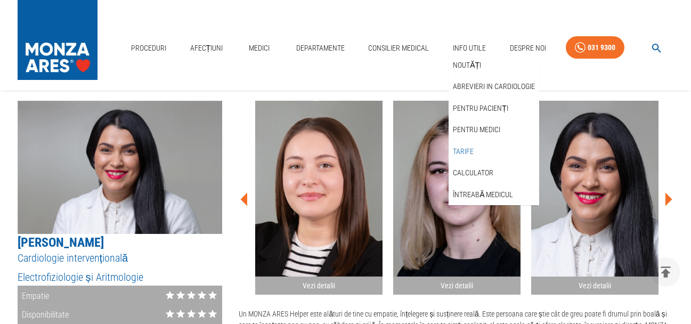
click at [462, 149] on link "Tarife" at bounding box center [463, 152] width 25 height 18
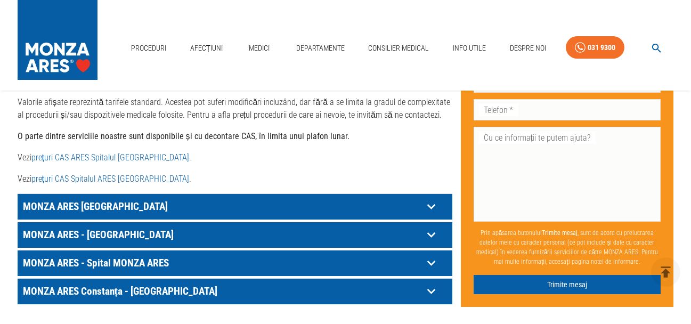
scroll to position [586, 0]
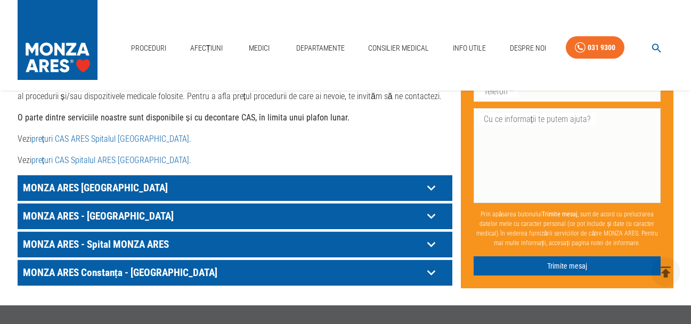
drag, startPoint x: 427, startPoint y: 254, endPoint x: 378, endPoint y: 127, distance: 136.4
click at [433, 196] on icon at bounding box center [431, 187] width 17 height 17
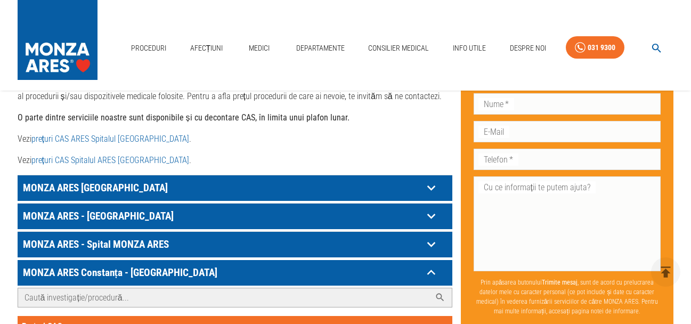
scroll to position [639, 0]
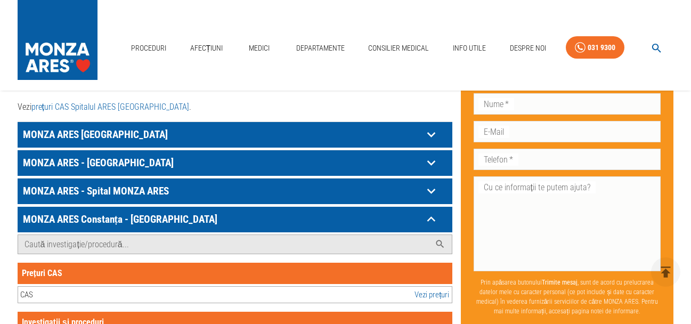
click at [79, 263] on div "Prețuri CAS" at bounding box center [235, 273] width 435 height 21
click at [435, 289] on link "Vezi prețuri" at bounding box center [431, 295] width 35 height 12
click at [54, 286] on div "CAS Vezi prețuri" at bounding box center [235, 295] width 435 height 18
click at [117, 235] on input "Caută investigație/procedură..." at bounding box center [224, 244] width 412 height 19
click at [436, 240] on icon at bounding box center [440, 244] width 8 height 8
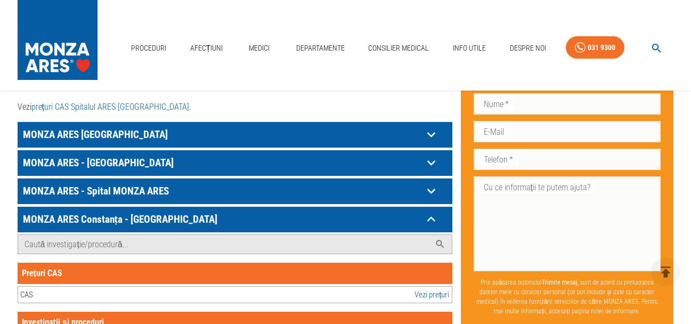
click at [429, 289] on link "Vezi prețuri" at bounding box center [431, 295] width 35 height 12
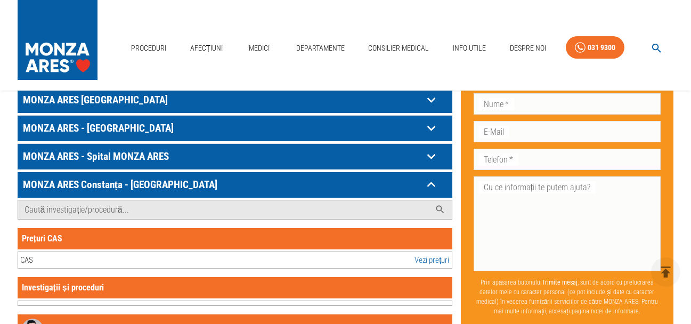
scroll to position [692, 0]
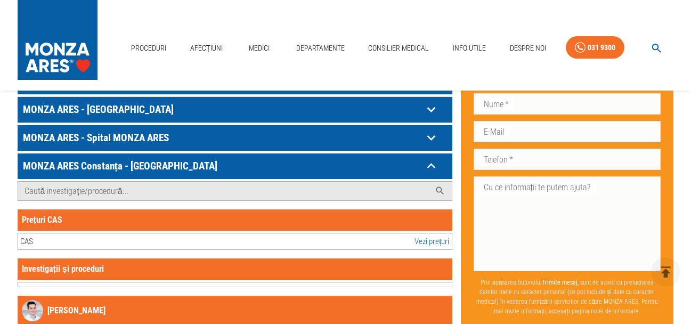
click at [428, 209] on div "Prețuri CAS" at bounding box center [235, 219] width 435 height 21
click at [420, 258] on div "Investigații și proceduri" at bounding box center [235, 268] width 435 height 21
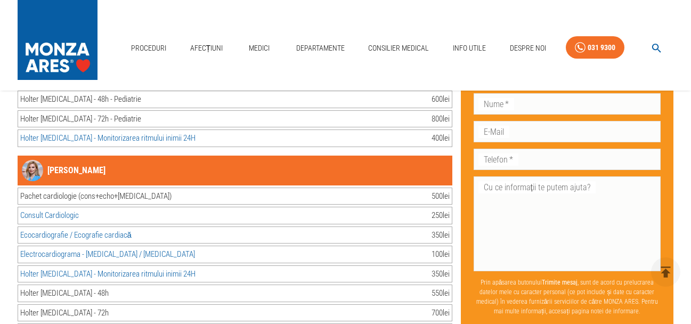
scroll to position [1545, 0]
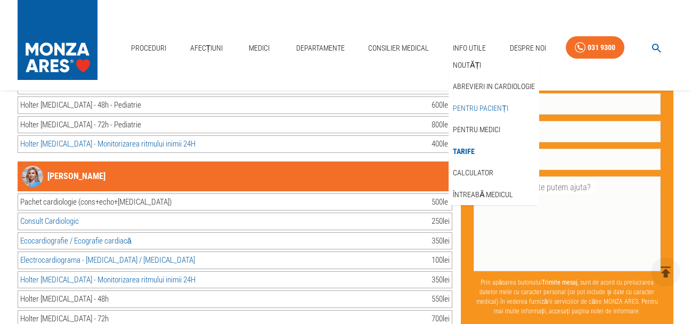
click at [471, 109] on link "Pentru pacienți" at bounding box center [481, 109] width 60 height 18
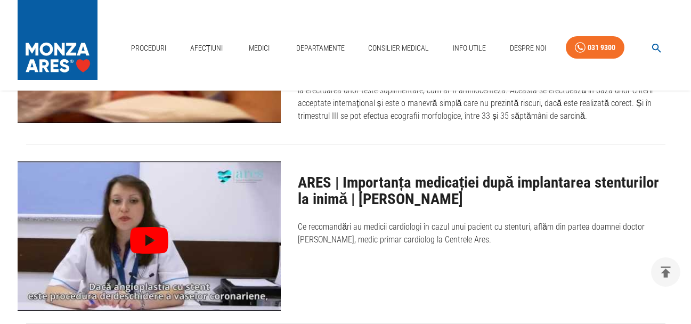
scroll to position [7616, 0]
